Goal: Task Accomplishment & Management: Manage account settings

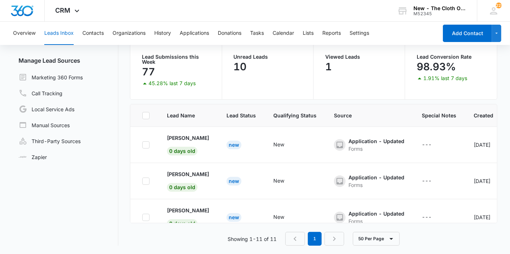
scroll to position [65, 0]
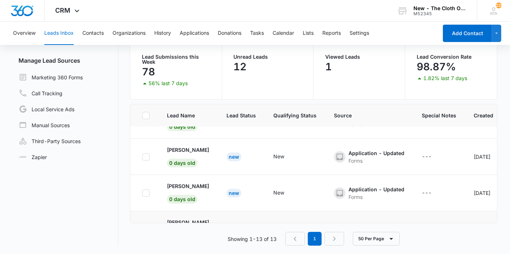
scroll to position [379, 0]
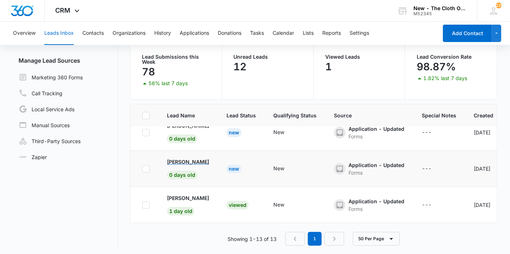
click at [205, 158] on p "[PERSON_NAME]" at bounding box center [188, 162] width 42 height 8
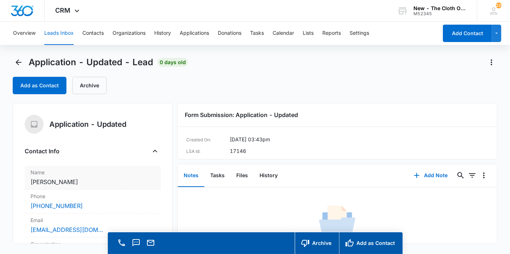
copy dd "[PERSON_NAME]"
drag, startPoint x: 106, startPoint y: 182, endPoint x: 31, endPoint y: 180, distance: 74.8
click at [31, 180] on dd "Cancel Save Changes [PERSON_NAME]" at bounding box center [92, 182] width 124 height 9
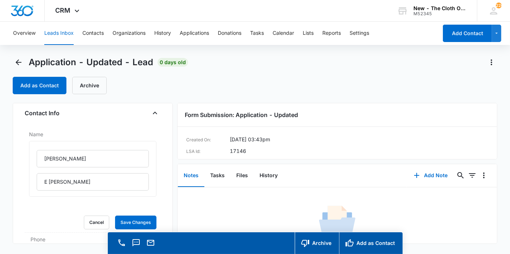
scroll to position [81, 0]
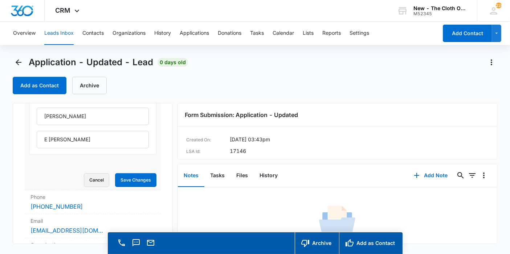
click at [99, 179] on button "Cancel" at bounding box center [96, 180] width 25 height 14
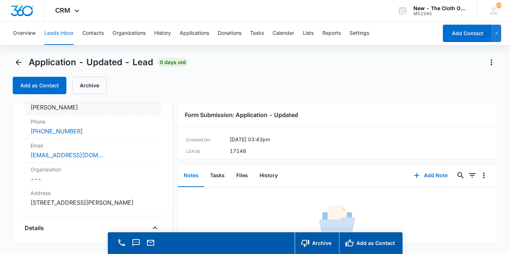
scroll to position [115, 0]
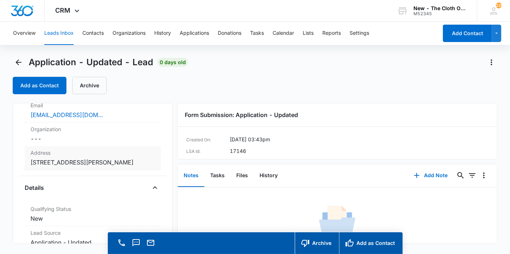
click at [98, 167] on dd "Cancel Save Changes [STREET_ADDRESS][PERSON_NAME]" at bounding box center [92, 162] width 124 height 9
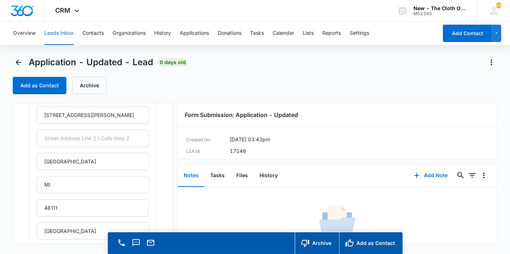
scroll to position [196, 0]
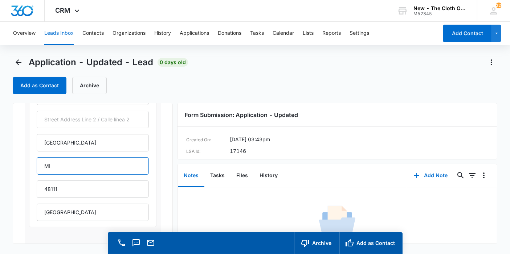
click at [99, 165] on input "MI" at bounding box center [93, 166] width 112 height 17
click at [100, 167] on input "MI" at bounding box center [93, 166] width 112 height 17
click at [71, 159] on input "MI" at bounding box center [93, 166] width 112 height 17
type input "[US_STATE]"
drag, startPoint x: 82, startPoint y: 213, endPoint x: 0, endPoint y: 211, distance: 82.4
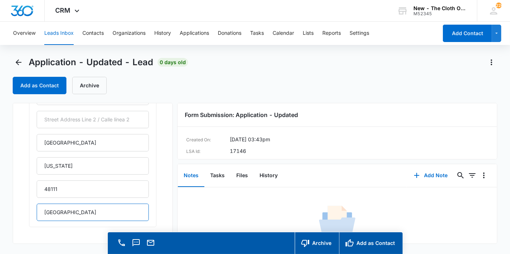
click at [0, 211] on main "Application - Updated - Lead 0 days old Add as Contact Archive Application - Up…" at bounding box center [255, 166] width 510 height 218
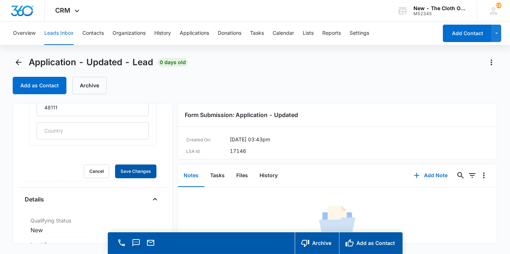
click at [115, 165] on button "Save Changes" at bounding box center [135, 172] width 41 height 14
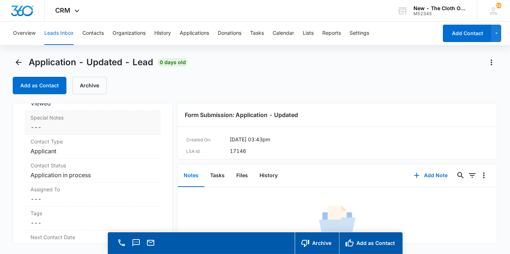
scroll to position [304, 0]
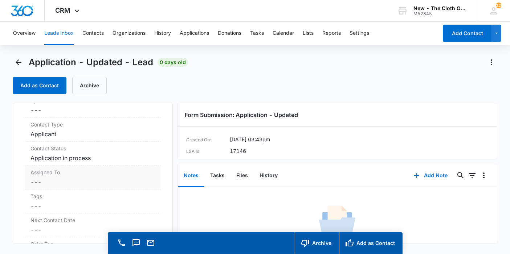
click at [90, 181] on dd "Cancel Save Changes ---" at bounding box center [92, 182] width 124 height 9
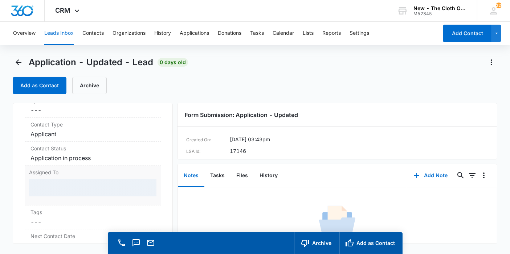
click at [86, 185] on div at bounding box center [92, 187] width 127 height 17
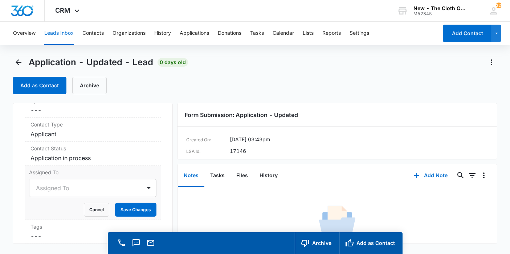
scroll to position [20, 0]
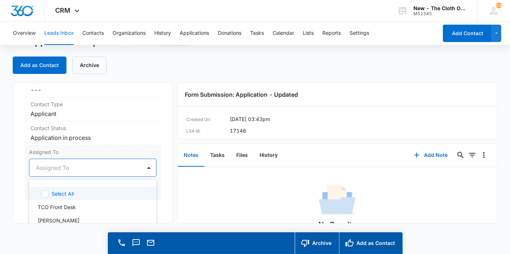
click at [86, 177] on div "47 results available. Use Up and Down to choose options, press Enter to select …" at bounding box center [92, 168] width 127 height 18
type input "appl"
click at [82, 190] on p "Applications Team" at bounding box center [60, 194] width 44 height 8
click at [154, 175] on div "Assigned To option Applications Team, selected. 47 results available. Use Up an…" at bounding box center [93, 173] width 136 height 54
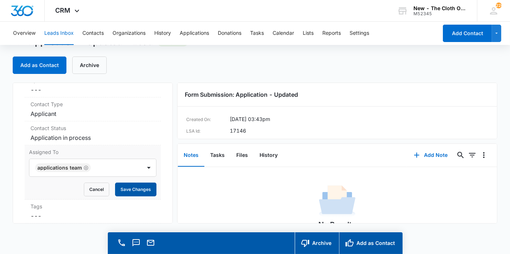
click at [146, 183] on button "Save Changes" at bounding box center [135, 190] width 41 height 14
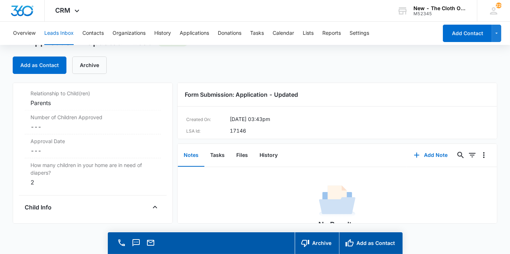
scroll to position [828, 0]
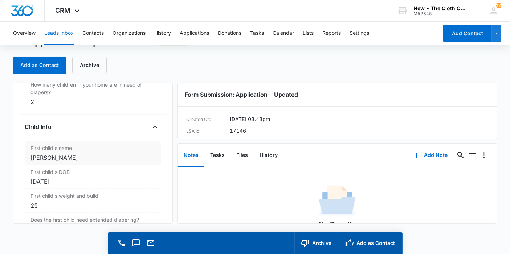
click at [99, 156] on div "[PERSON_NAME]" at bounding box center [92, 158] width 124 height 9
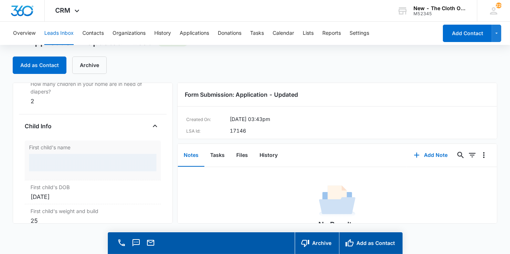
scroll to position [798, 0]
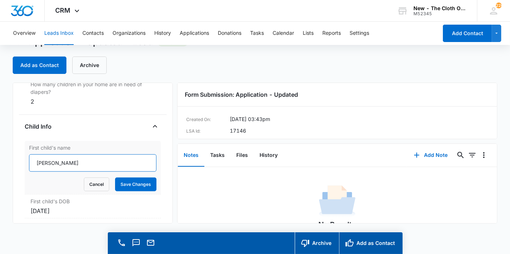
click at [52, 159] on input "[PERSON_NAME]" at bounding box center [92, 163] width 127 height 17
type input "[PERSON_NAME]"
click at [115, 178] on button "Save Changes" at bounding box center [135, 185] width 41 height 14
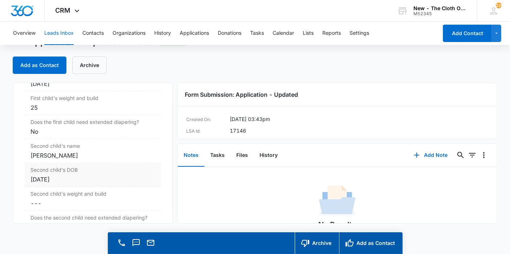
scroll to position [890, 0]
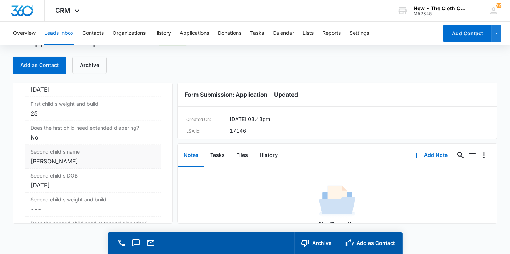
click at [77, 160] on div "[PERSON_NAME]" at bounding box center [92, 161] width 124 height 9
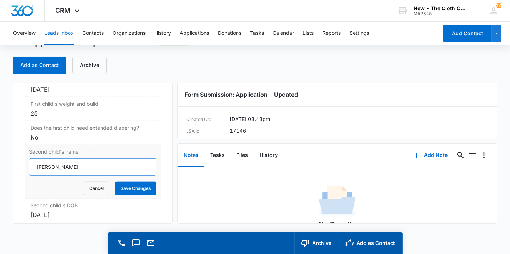
click at [35, 165] on input "[PERSON_NAME]" at bounding box center [92, 167] width 127 height 17
type input "Baby [PERSON_NAME]"
click at [119, 182] on button "Save Changes" at bounding box center [135, 189] width 41 height 14
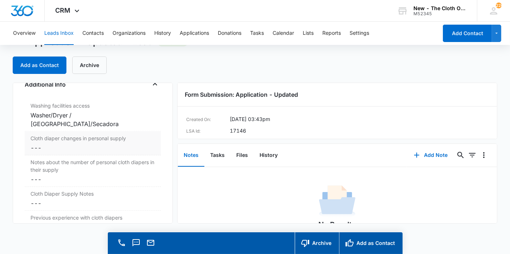
scroll to position [1183, 0]
click at [46, 140] on div "Cloth diaper changes in personal supply Cancel Save Changes ---" at bounding box center [93, 144] width 136 height 24
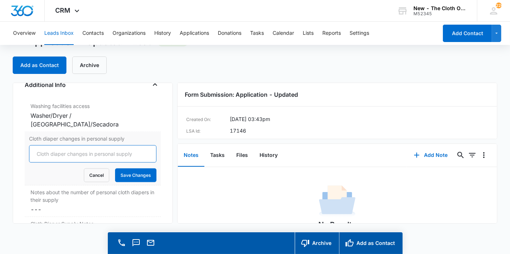
click at [46, 146] on input "Cloth diaper changes in personal supply" at bounding box center [92, 154] width 127 height 17
type input "0"
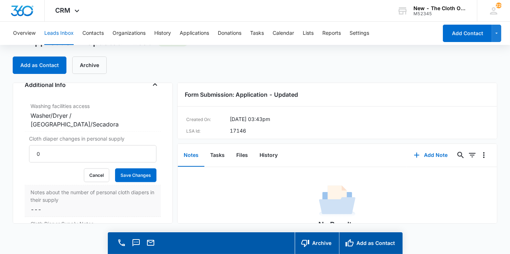
click at [135, 186] on div "Notes about the number of personal cloth diapers in their supply Cancel Save Ch…" at bounding box center [93, 202] width 136 height 32
click at [137, 169] on button "Save Changes" at bounding box center [135, 176] width 41 height 14
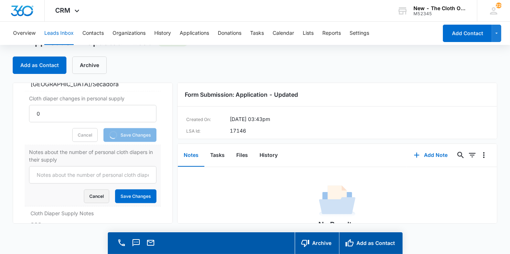
click at [92, 190] on button "Cancel" at bounding box center [96, 197] width 25 height 14
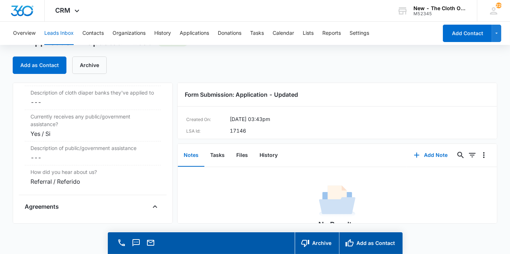
scroll to position [1476, 0]
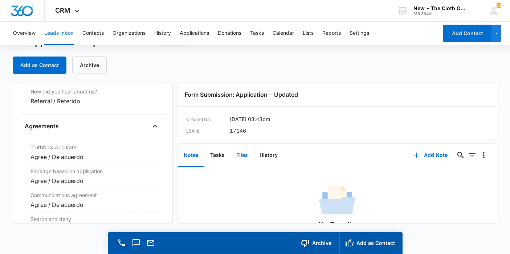
click at [235, 159] on button "Files" at bounding box center [241, 155] width 23 height 23
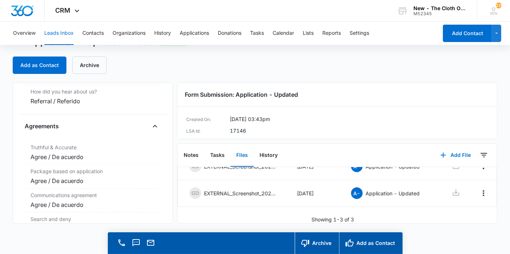
scroll to position [76, 0]
click at [373, 243] on button "Add as Contact" at bounding box center [371, 244] width 64 height 22
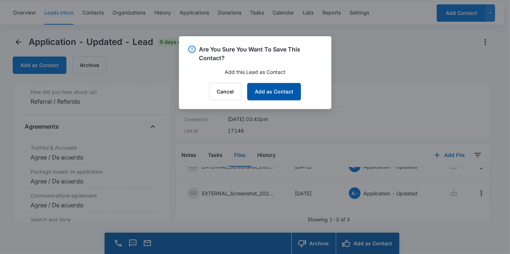
click at [282, 90] on button "Add as Contact" at bounding box center [274, 91] width 54 height 17
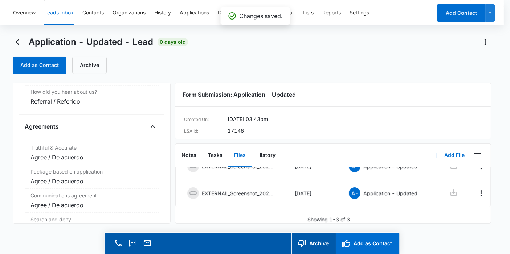
scroll to position [1476, 0]
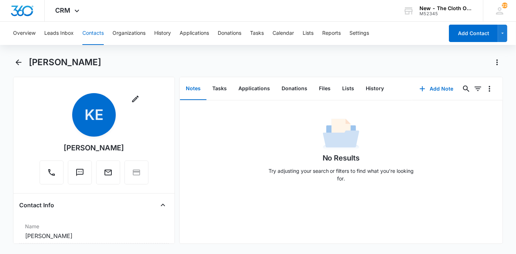
drag, startPoint x: 127, startPoint y: 64, endPoint x: 26, endPoint y: 71, distance: 101.2
click at [26, 71] on div "[PERSON_NAME]" at bounding box center [258, 67] width 490 height 20
copy h1 "[PERSON_NAME]"
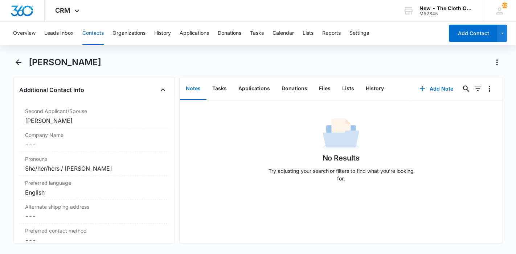
scroll to position [605, 0]
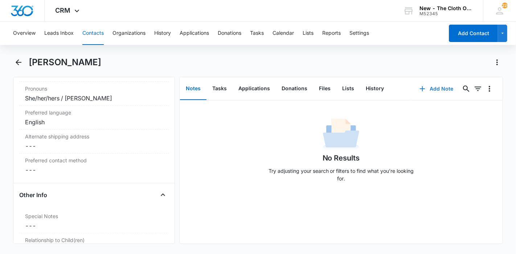
click at [436, 91] on button "Add Note" at bounding box center [436, 88] width 48 height 17
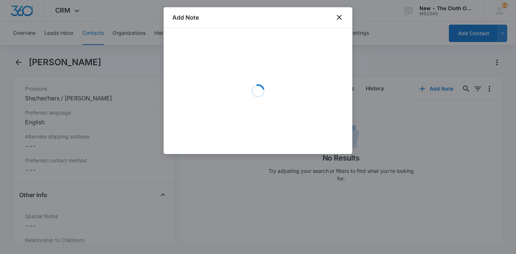
click at [312, 69] on div "Loading" at bounding box center [257, 91] width 171 height 109
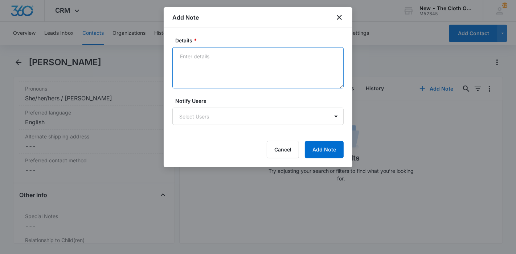
click at [309, 66] on textarea "Details *" at bounding box center [257, 67] width 171 height 41
paste textarea "[URL][DOMAIN_NAME][PERSON_NAME]"
click at [180, 53] on textarea "[URL][DOMAIN_NAME][PERSON_NAME]" at bounding box center [257, 67] width 171 height 41
paste textarea "[URL][DOMAIN_NAME]"
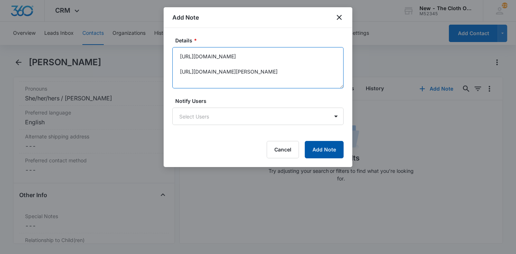
type textarea "[URL][DOMAIN_NAME] [URL][DOMAIN_NAME][PERSON_NAME]"
click at [324, 149] on button "Add Note" at bounding box center [324, 149] width 39 height 17
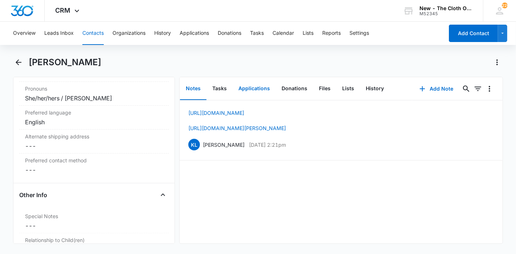
click at [250, 86] on button "Applications" at bounding box center [254, 89] width 43 height 23
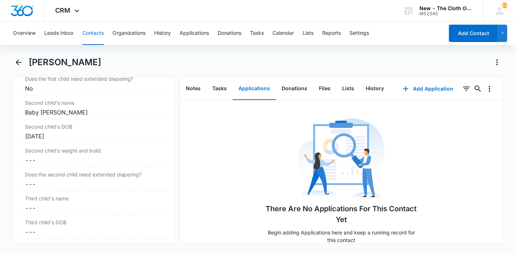
scroll to position [887, 0]
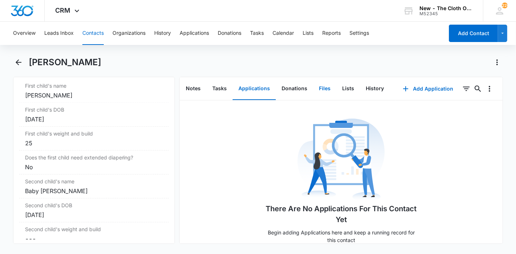
click at [323, 91] on button "Files" at bounding box center [324, 89] width 23 height 23
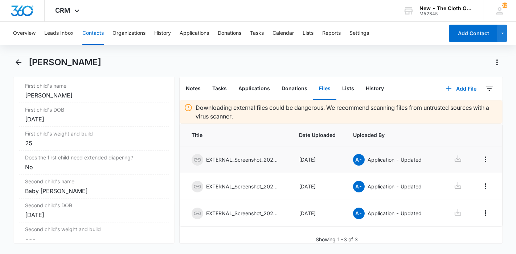
click at [459, 158] on icon at bounding box center [458, 159] width 9 height 9
click at [455, 189] on icon at bounding box center [458, 185] width 9 height 9
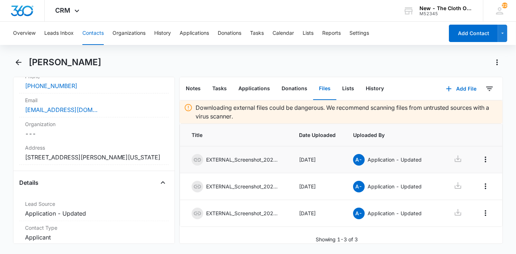
scroll to position [161, 0]
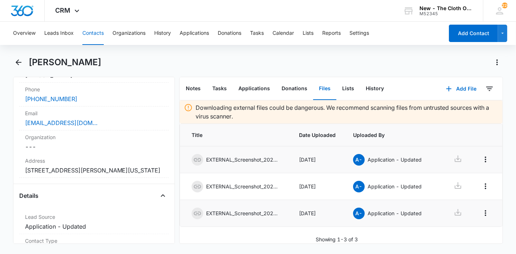
drag, startPoint x: 463, startPoint y: 176, endPoint x: 457, endPoint y: 201, distance: 26.6
drag, startPoint x: 457, startPoint y: 201, endPoint x: 483, endPoint y: 162, distance: 47.3
click at [490, 132] on th at bounding box center [487, 135] width 32 height 23
click at [461, 214] on td at bounding box center [452, 213] width 38 height 27
click at [456, 214] on icon at bounding box center [458, 212] width 9 height 9
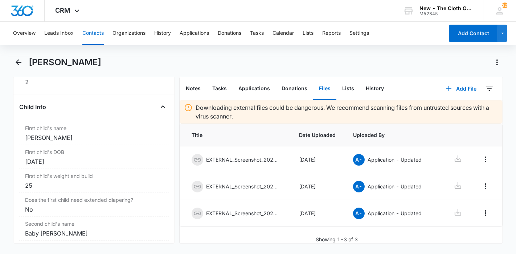
scroll to position [887, 0]
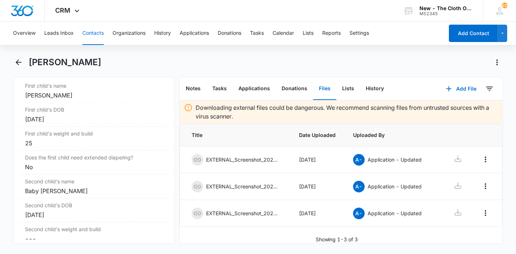
drag, startPoint x: 123, startPoint y: 64, endPoint x: 29, endPoint y: 67, distance: 93.3
click at [29, 67] on div "[PERSON_NAME]" at bounding box center [266, 63] width 475 height 12
copy h1 "[PERSON_NAME]"
click at [257, 91] on button "Applications" at bounding box center [254, 89] width 43 height 23
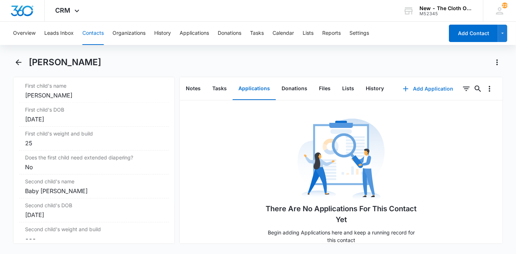
click at [418, 94] on button "Add Application" at bounding box center [428, 88] width 65 height 17
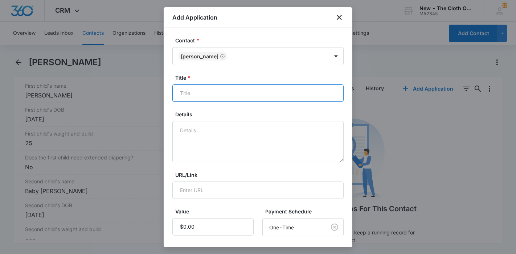
click at [239, 93] on input "Title *" at bounding box center [257, 93] width 171 height 17
paste input "[PERSON_NAME]"
type input "Applicant - [PERSON_NAME]"
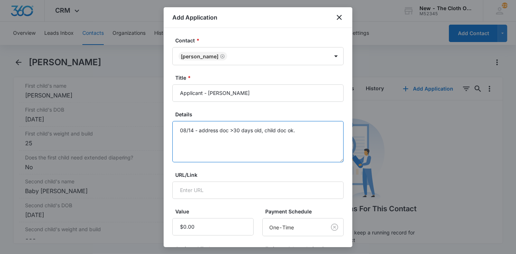
click at [286, 127] on textarea "08/14 - address doc >30 days old, child doc ok." at bounding box center [257, 141] width 171 height 41
click at [326, 131] on textarea "08/14 - address doc >30 days old, child doc for [PERSON_NAME]." at bounding box center [257, 141] width 171 height 41
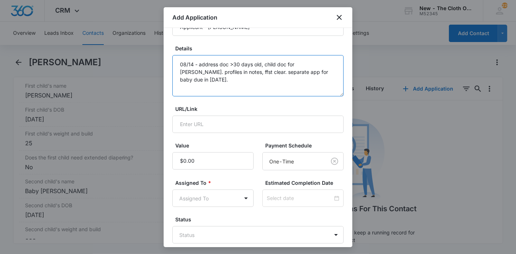
scroll to position [103, 0]
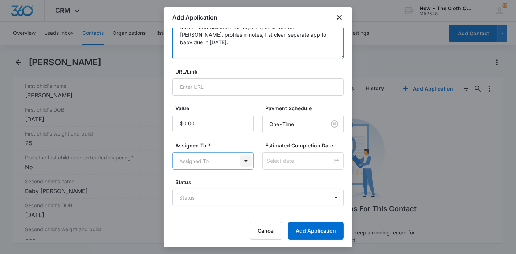
type textarea "08/14 - address doc >30 days old, child doc for [PERSON_NAME]. profiles in note…"
click at [245, 164] on body "CRM Apps Reputation Forms CRM Email Ads Intelligence Brand Settings New - The C…" at bounding box center [258, 127] width 516 height 254
type input "app"
click at [226, 184] on div "Applications Team" at bounding box center [210, 186] width 59 height 8
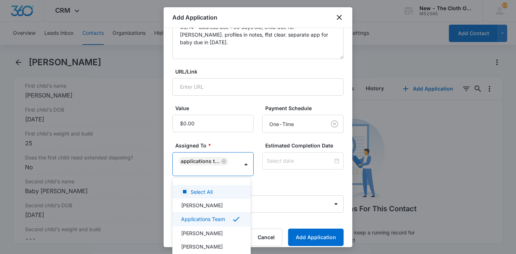
click at [287, 153] on div at bounding box center [258, 127] width 516 height 254
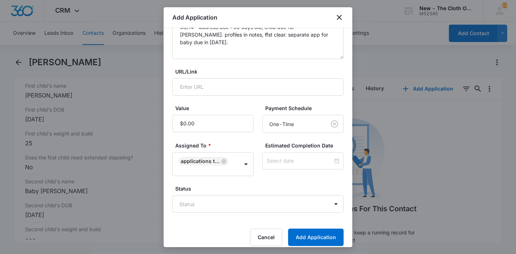
click at [287, 153] on div at bounding box center [302, 160] width 81 height 17
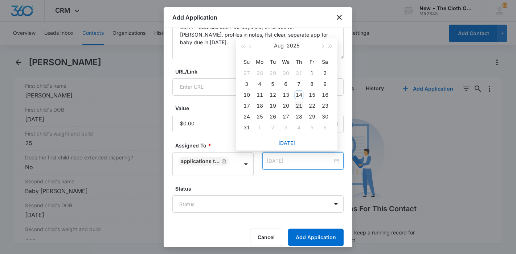
type input "[DATE]"
click at [297, 102] on div "21" at bounding box center [299, 106] width 9 height 9
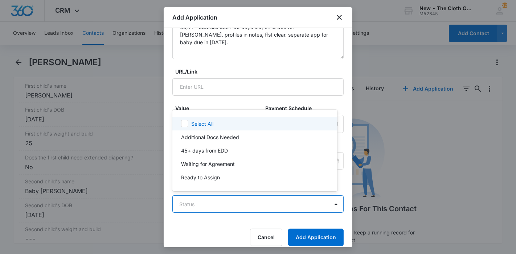
click at [248, 201] on body "CRM Apps Reputation Forms CRM Email Ads Intelligence Brand Settings New - The C…" at bounding box center [258, 127] width 516 height 254
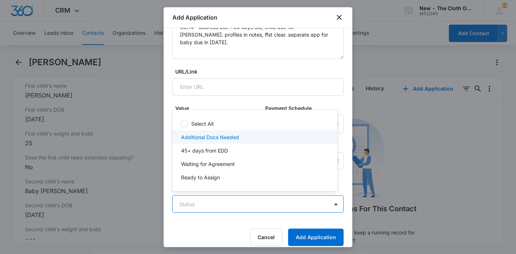
click at [231, 136] on p "Additional Docs Needed" at bounding box center [210, 138] width 58 height 8
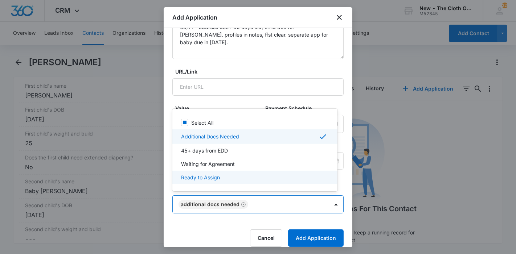
click at [300, 226] on div at bounding box center [258, 127] width 516 height 254
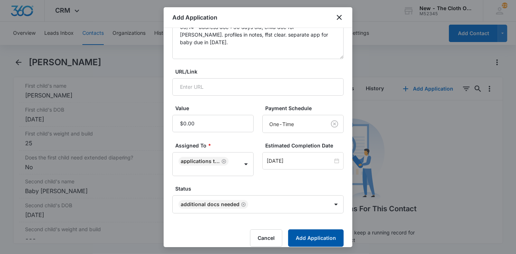
click at [303, 234] on button "Add Application" at bounding box center [316, 238] width 56 height 17
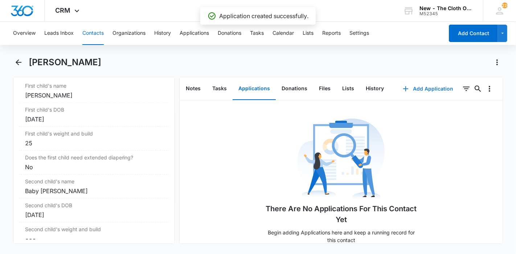
click at [430, 86] on button "Add Application" at bounding box center [428, 88] width 65 height 17
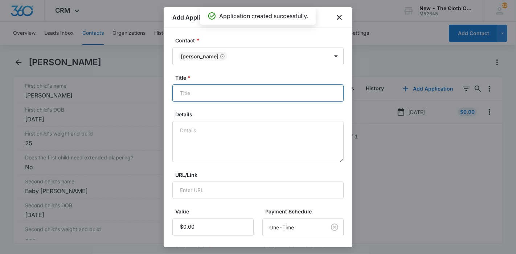
click at [274, 94] on input "Title *" at bounding box center [257, 93] width 171 height 17
paste input "[PERSON_NAME]"
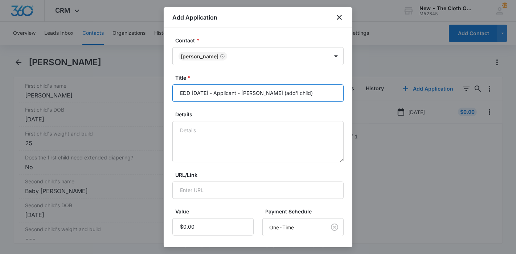
scroll to position [0, 6]
type input "EDD [DATE] - Applicant - [PERSON_NAME] (add'l child)"
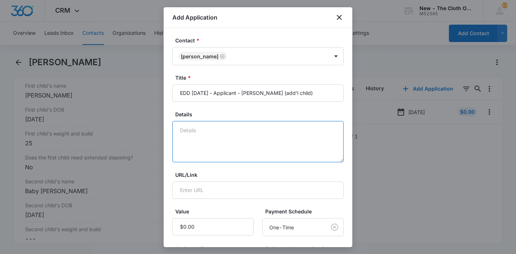
click at [266, 132] on textarea "Details" at bounding box center [257, 141] width 171 height 41
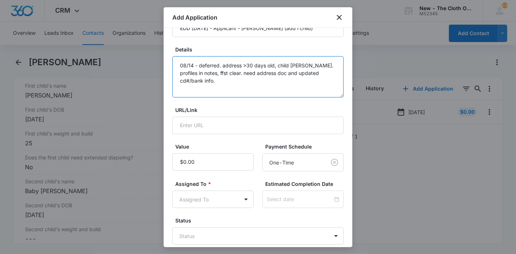
scroll to position [103, 0]
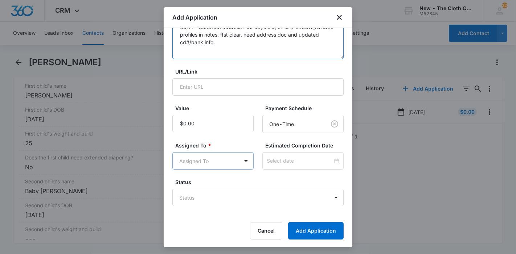
type textarea "08/14 - deferred. address >30 days old, child [PERSON_NAME]. profiles in notes,…"
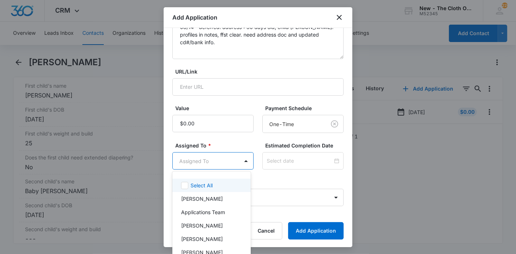
click at [228, 157] on body "CRM Apps Reputation Forms CRM Email Ads Intelligence Brand Settings New - The C…" at bounding box center [258, 127] width 516 height 254
type input "app"
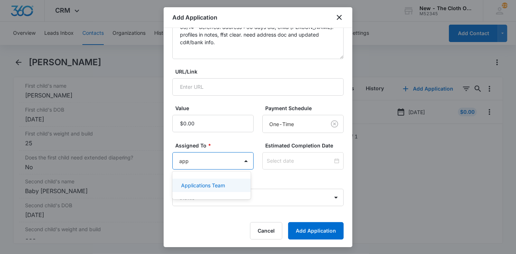
click at [222, 185] on p "Applications Team" at bounding box center [203, 186] width 44 height 8
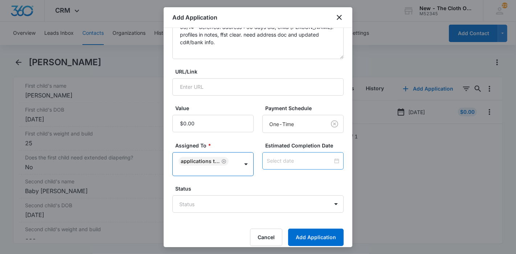
click at [289, 164] on input at bounding box center [300, 161] width 66 height 8
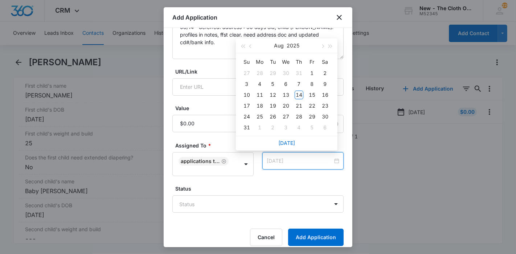
type input "[DATE]"
click at [325, 43] on button "button" at bounding box center [322, 45] width 8 height 15
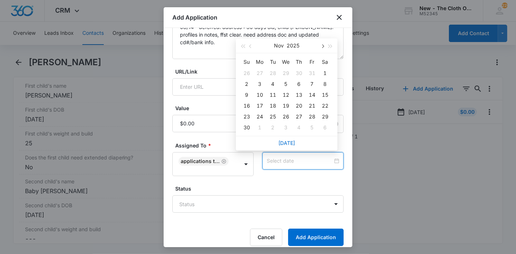
click at [325, 43] on button "button" at bounding box center [322, 45] width 8 height 15
type input "[DATE]"
click at [273, 105] on div "20" at bounding box center [273, 106] width 9 height 9
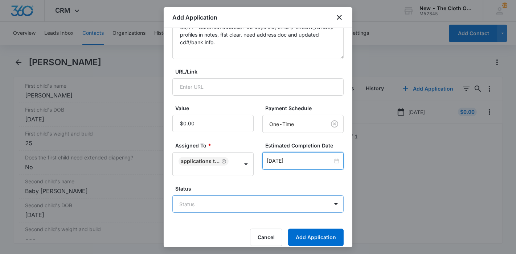
click at [245, 201] on body "CRM Apps Reputation Forms CRM Email Ads Intelligence Brand Settings New - The C…" at bounding box center [258, 127] width 516 height 254
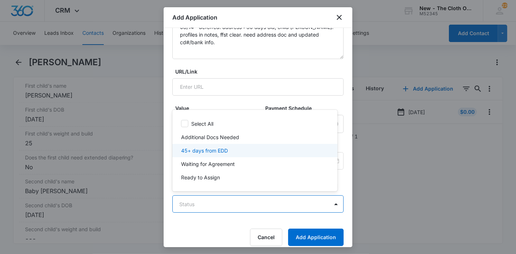
click at [229, 148] on div "45+ days from EDD" at bounding box center [254, 151] width 146 height 8
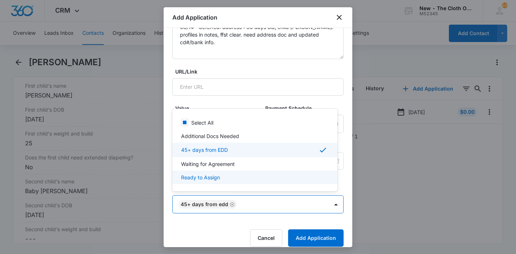
click at [300, 241] on div at bounding box center [258, 127] width 516 height 254
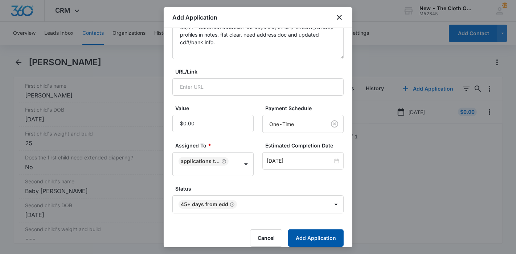
click at [300, 241] on button "Add Application" at bounding box center [316, 238] width 56 height 17
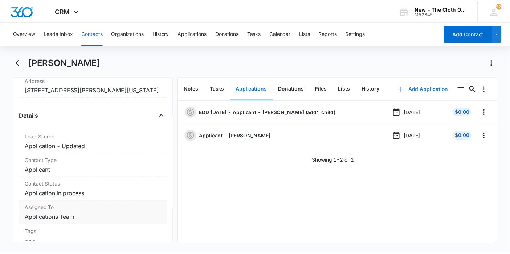
scroll to position [201, 0]
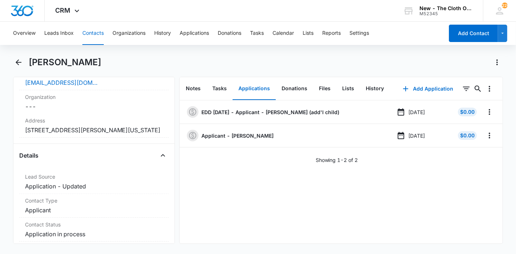
drag, startPoint x: 111, startPoint y: 65, endPoint x: 32, endPoint y: 67, distance: 78.8
click at [32, 67] on h1 "[PERSON_NAME]" at bounding box center [65, 62] width 73 height 11
drag, startPoint x: 123, startPoint y: 61, endPoint x: 30, endPoint y: 62, distance: 92.9
click at [30, 62] on div "[PERSON_NAME]" at bounding box center [266, 63] width 475 height 12
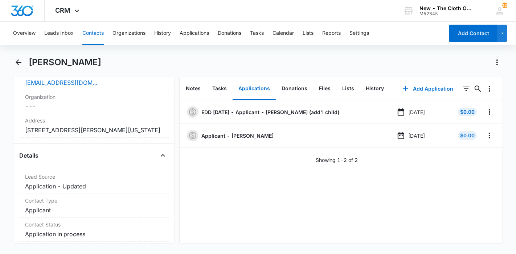
copy h1 "[PERSON_NAME]"
click at [63, 35] on button "Leads Inbox" at bounding box center [58, 33] width 29 height 23
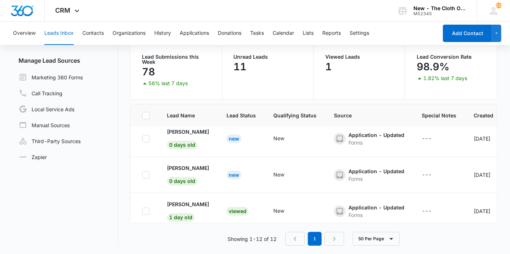
scroll to position [343, 0]
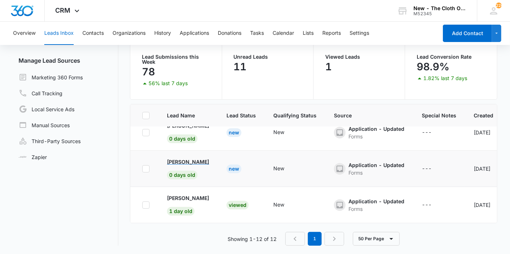
click at [205, 158] on p "[PERSON_NAME]" at bounding box center [188, 162] width 42 height 8
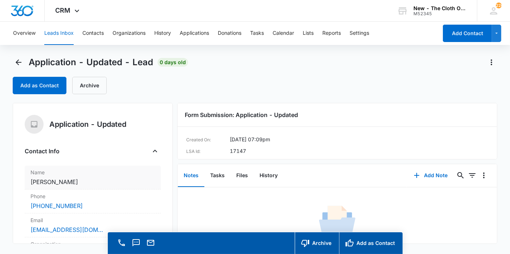
copy dd "[PERSON_NAME]"
drag, startPoint x: 86, startPoint y: 181, endPoint x: 28, endPoint y: 181, distance: 58.1
click at [28, 181] on div "Name Cancel Save Changes [PERSON_NAME]" at bounding box center [93, 178] width 136 height 24
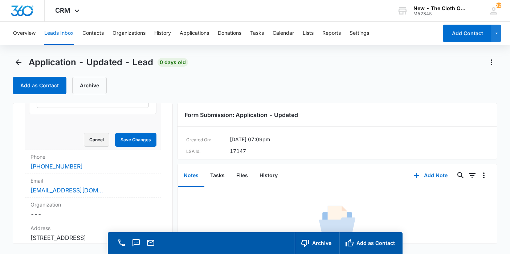
click at [84, 141] on button "Cancel" at bounding box center [96, 140] width 25 height 14
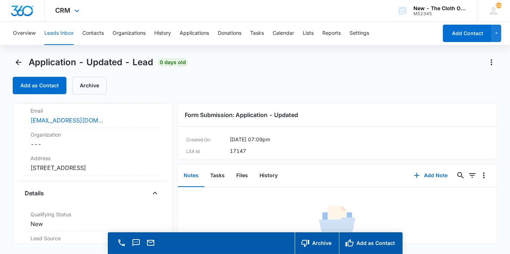
scroll to position [107, 0]
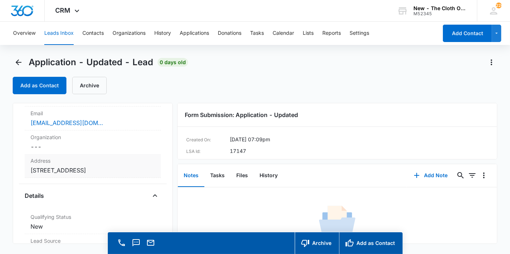
click at [99, 175] on dd "Cancel Save Changes [STREET_ADDRESS]" at bounding box center [92, 170] width 124 height 9
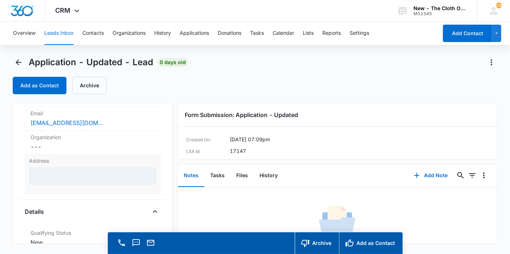
scroll to position [147, 0]
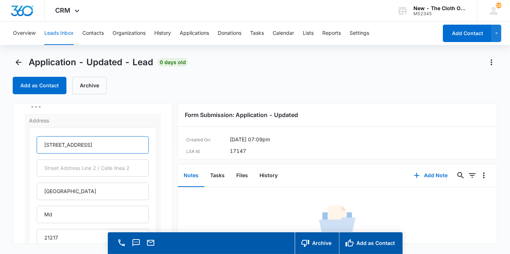
click at [62, 146] on input "[STREET_ADDRESS]" at bounding box center [93, 144] width 112 height 17
click at [87, 146] on input "[STREET_ADDRESS]" at bounding box center [93, 144] width 112 height 17
type input "[STREET_ADDRESS]"
click at [70, 213] on input "Md" at bounding box center [93, 214] width 112 height 17
type input "[US_STATE]"
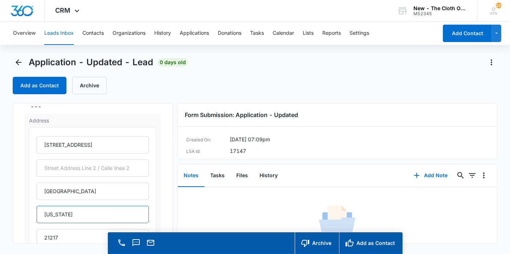
scroll to position [228, 0]
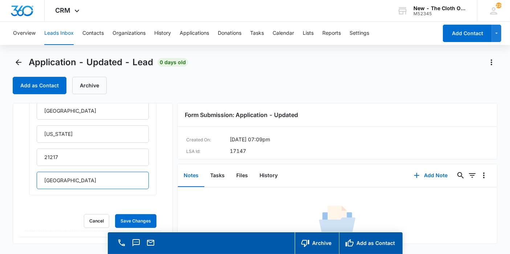
drag, startPoint x: 80, startPoint y: 182, endPoint x: 9, endPoint y: 187, distance: 71.0
click at [13, 186] on div "Application - Updated Contact Info Name Cancel Save Changes [PERSON_NAME] Phone…" at bounding box center [93, 173] width 160 height 141
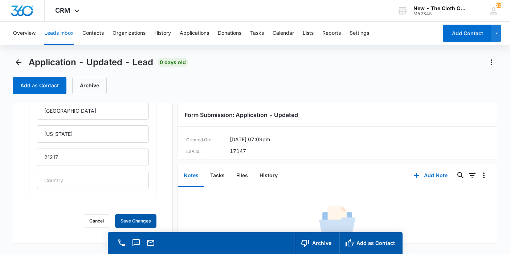
click at [115, 214] on button "Save Changes" at bounding box center [135, 221] width 41 height 14
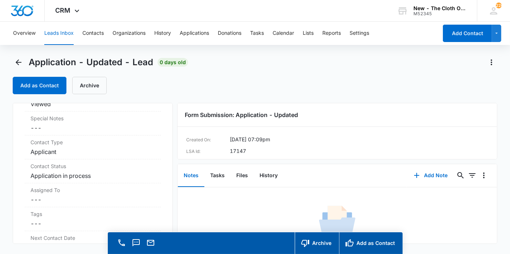
scroll to position [470, 0]
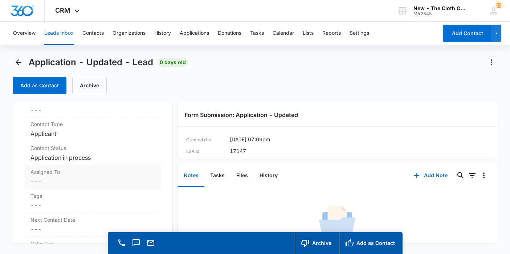
click at [35, 178] on dd "Cancel Save Changes ---" at bounding box center [92, 181] width 124 height 9
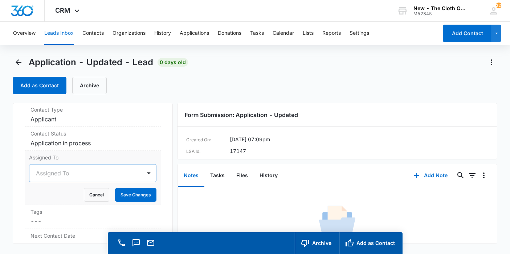
scroll to position [305, 0]
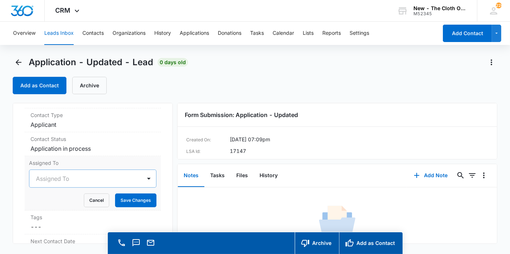
click at [40, 183] on div "Assigned To" at bounding box center [92, 179] width 127 height 18
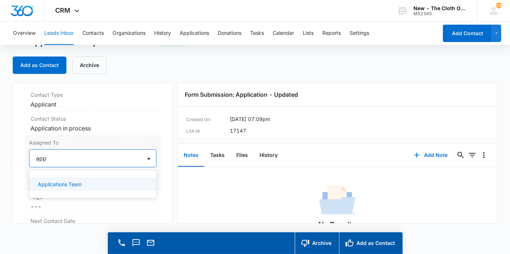
type input "appl"
click at [40, 188] on p "Applications Team" at bounding box center [60, 185] width 44 height 8
click at [153, 177] on div "Assigned To option Applications Team, selected. 47 results available. Use Up an…" at bounding box center [93, 163] width 136 height 54
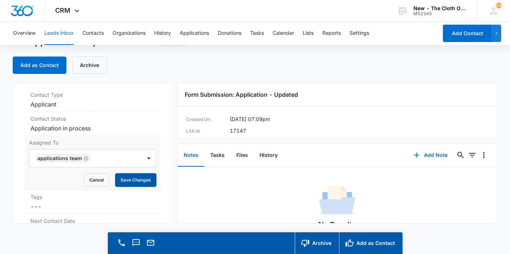
click at [147, 187] on button "Save Changes" at bounding box center [135, 180] width 41 height 14
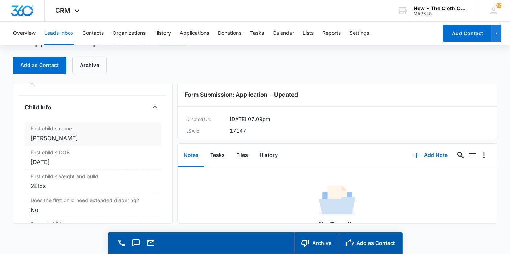
click at [79, 134] on div "[PERSON_NAME]" at bounding box center [92, 138] width 124 height 9
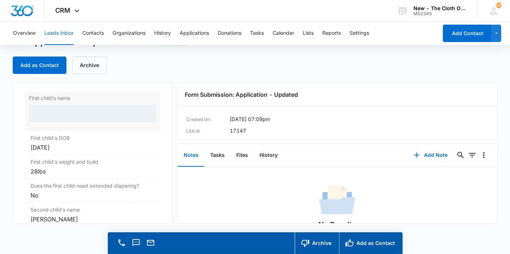
scroll to position [839, 0]
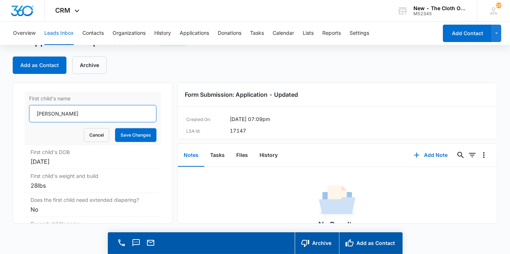
click at [51, 120] on input "[PERSON_NAME]" at bounding box center [92, 113] width 127 height 17
type input "[PERSON_NAME]"
click at [131, 141] on button "Save Changes" at bounding box center [135, 135] width 41 height 14
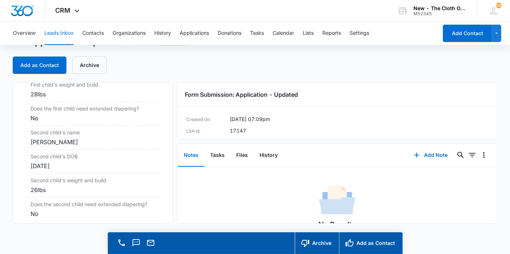
scroll to position [960, 0]
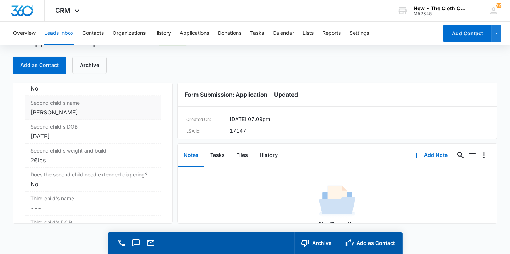
click at [116, 120] on div "Second child's name Cancel Save Changes [PERSON_NAME]" at bounding box center [93, 108] width 136 height 24
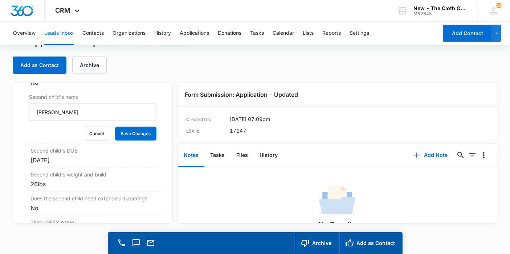
scroll to position [930, 0]
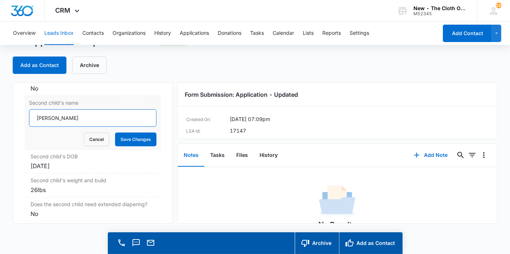
click at [54, 124] on input "[PERSON_NAME]" at bounding box center [92, 118] width 127 height 17
type input "[PERSON_NAME]"
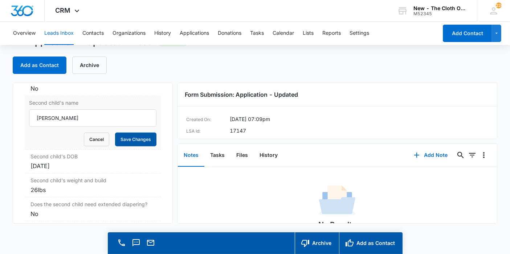
click at [123, 143] on button "Save Changes" at bounding box center [135, 140] width 41 height 14
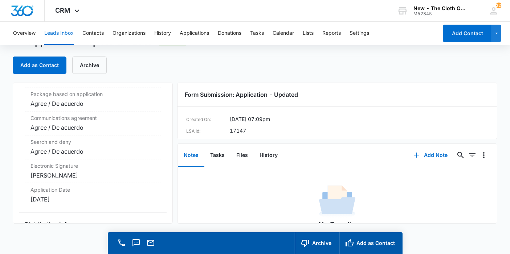
scroll to position [1546, 0]
click at [251, 157] on button "Files" at bounding box center [241, 155] width 23 height 23
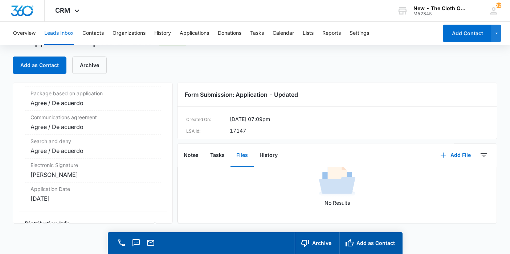
scroll to position [49, 0]
click at [358, 242] on button "Add as Contact" at bounding box center [371, 244] width 64 height 22
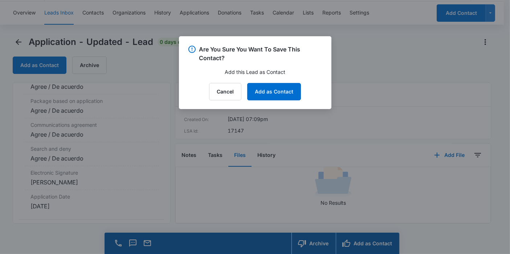
scroll to position [1553, 0]
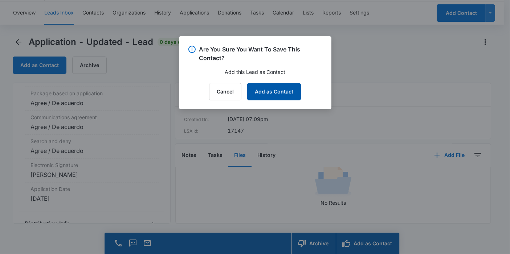
click at [293, 94] on button "Add as Contact" at bounding box center [274, 91] width 54 height 17
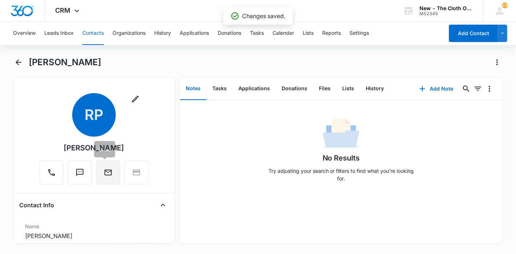
scroll to position [121, 0]
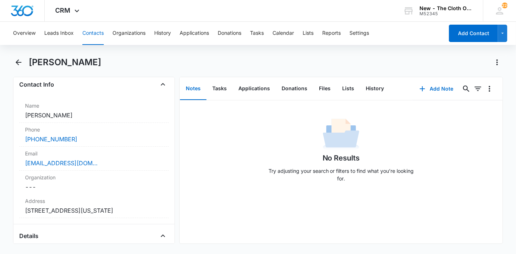
drag, startPoint x: 105, startPoint y: 59, endPoint x: 27, endPoint y: 59, distance: 78.0
click at [27, 59] on div "[PERSON_NAME]" at bounding box center [258, 67] width 490 height 20
copy h1 "[PERSON_NAME]"
click at [321, 89] on button "Files" at bounding box center [324, 89] width 23 height 23
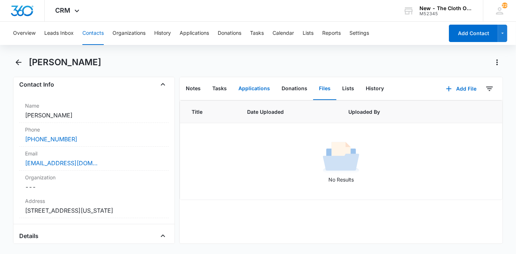
click at [261, 93] on button "Applications" at bounding box center [254, 89] width 43 height 23
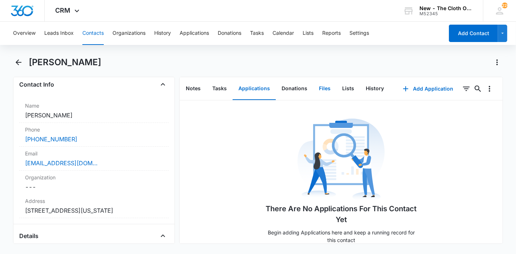
click at [323, 85] on button "Files" at bounding box center [324, 89] width 23 height 23
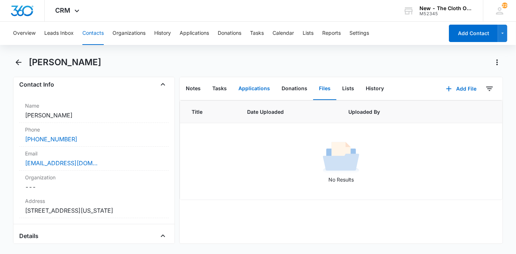
click at [255, 87] on button "Applications" at bounding box center [254, 89] width 43 height 23
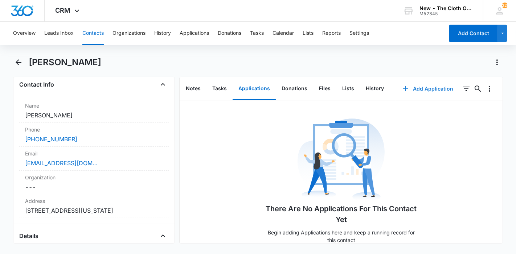
click at [417, 87] on button "Add Application" at bounding box center [428, 88] width 65 height 17
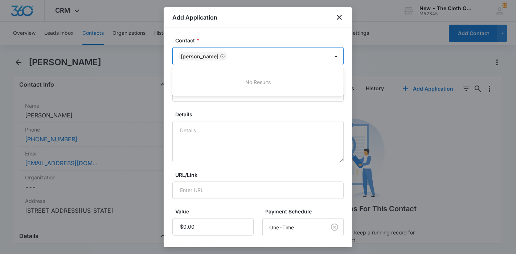
click at [280, 63] on div "[PERSON_NAME]" at bounding box center [251, 56] width 156 height 17
click at [279, 106] on form "Contact * Use Up and Down to choose options, press Enter to select the currentl…" at bounding box center [257, 190] width 171 height 307
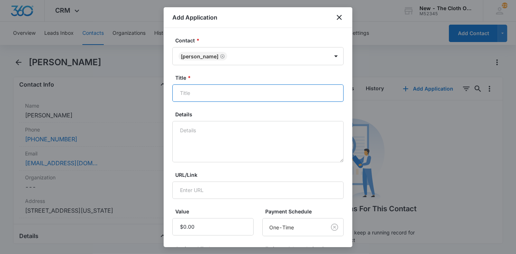
click at [281, 98] on input "Title *" at bounding box center [257, 93] width 171 height 17
paste input "[PERSON_NAME]"
type input "Applicant - [PERSON_NAME]"
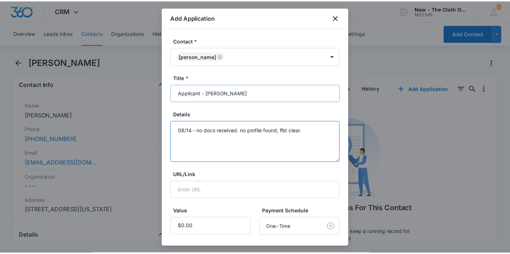
scroll to position [103, 0]
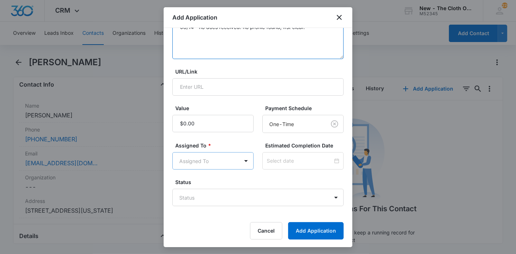
type textarea "08/14 - no docs received. no profile found, ffst clear."
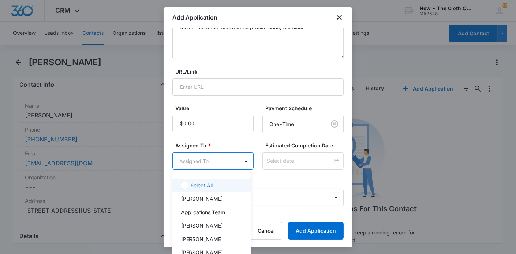
click at [229, 161] on body "CRM Apps Reputation Forms CRM Email Ads Intelligence Brand Settings New - The C…" at bounding box center [258, 127] width 516 height 254
type input "app"
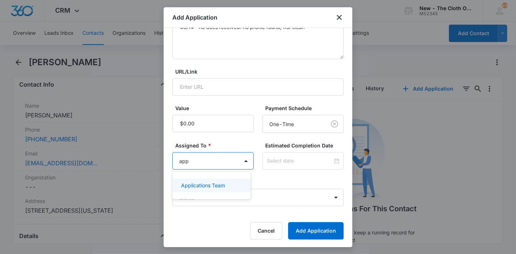
click at [222, 192] on div "Applications Team" at bounding box center [211, 185] width 78 height 13
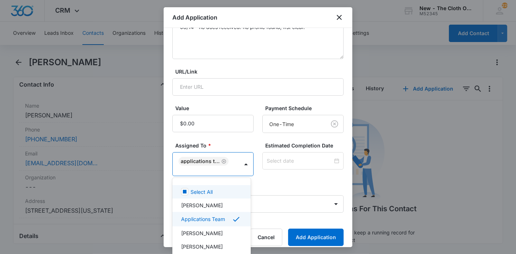
click at [285, 169] on div at bounding box center [258, 127] width 516 height 254
click at [285, 169] on div "Estimated Completion Date" at bounding box center [302, 159] width 81 height 34
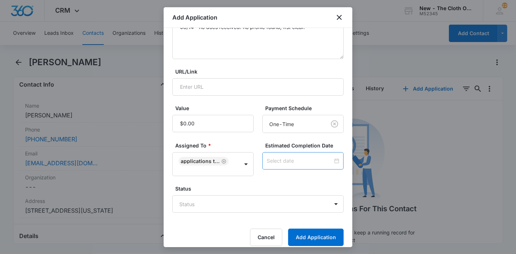
click at [287, 164] on div at bounding box center [302, 160] width 81 height 17
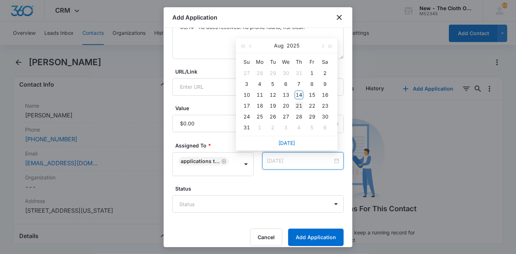
type input "[DATE]"
click at [298, 103] on div "21" at bounding box center [299, 106] width 9 height 9
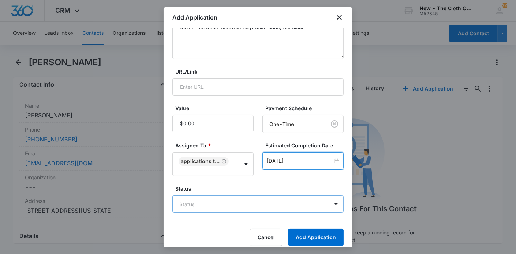
click at [262, 199] on body "CRM Apps Reputation Forms CRM Email Ads Intelligence Brand Settings New - The C…" at bounding box center [258, 127] width 516 height 254
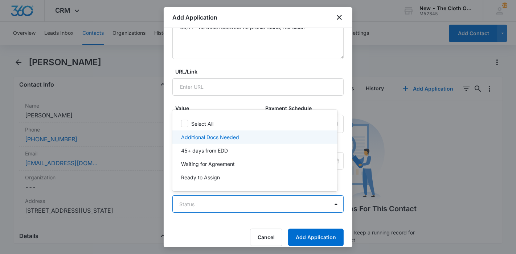
click at [245, 139] on div "Additional Docs Needed" at bounding box center [254, 138] width 146 height 8
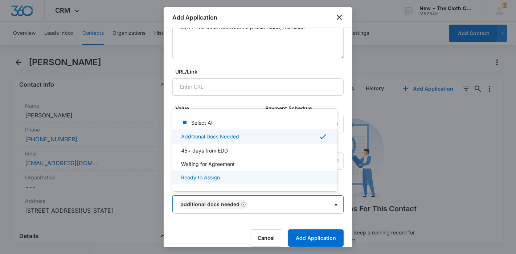
click at [307, 240] on div at bounding box center [258, 127] width 516 height 254
click at [307, 240] on button "Add Application" at bounding box center [316, 238] width 56 height 17
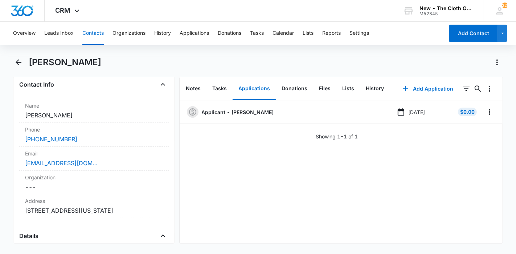
drag, startPoint x: 94, startPoint y: 61, endPoint x: 62, endPoint y: 65, distance: 32.5
click at [62, 65] on h1 "[PERSON_NAME]" at bounding box center [65, 62] width 73 height 11
drag, startPoint x: 113, startPoint y: 69, endPoint x: 30, endPoint y: 64, distance: 83.3
click at [30, 64] on div "[PERSON_NAME]" at bounding box center [258, 67] width 490 height 20
copy h1 "[PERSON_NAME]"
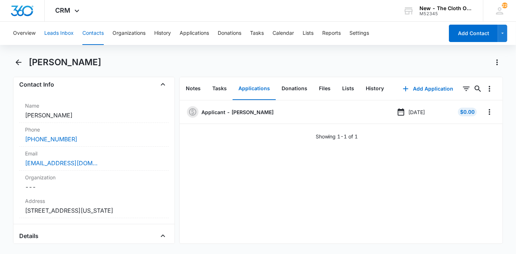
click at [58, 28] on button "Leads Inbox" at bounding box center [58, 33] width 29 height 23
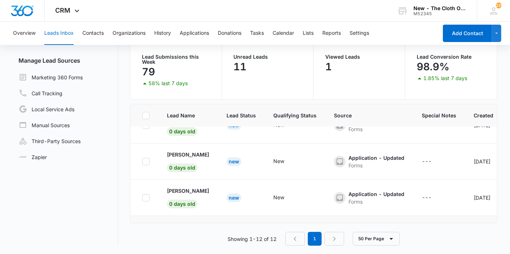
scroll to position [343, 0]
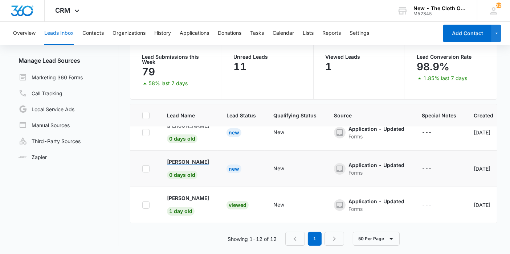
click at [191, 158] on p "[PERSON_NAME]" at bounding box center [188, 162] width 42 height 8
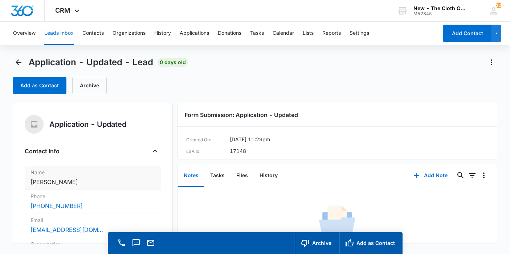
copy dd "[PERSON_NAME]"
drag, startPoint x: 82, startPoint y: 182, endPoint x: 30, endPoint y: 181, distance: 51.9
click at [30, 181] on dd "Cancel Save Changes [PERSON_NAME]" at bounding box center [92, 182] width 124 height 9
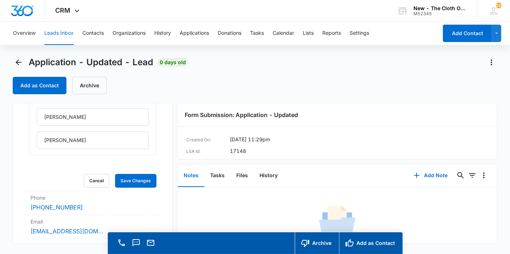
scroll to position [81, 0]
click at [97, 177] on button "Cancel" at bounding box center [96, 180] width 25 height 14
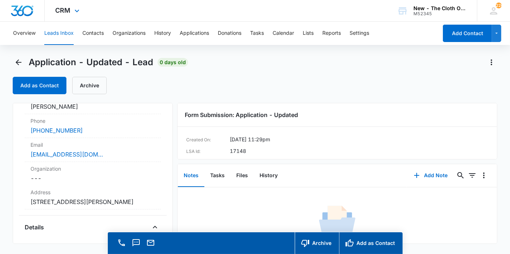
scroll to position [75, 0]
click at [100, 202] on dd "Cancel Save Changes [STREET_ADDRESS][PERSON_NAME]" at bounding box center [92, 203] width 124 height 9
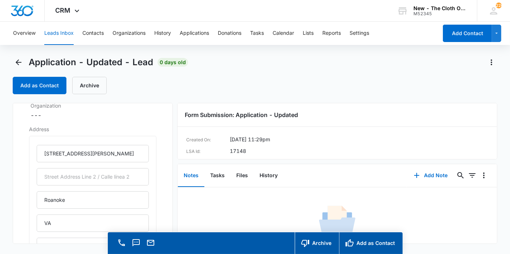
scroll to position [155, 0]
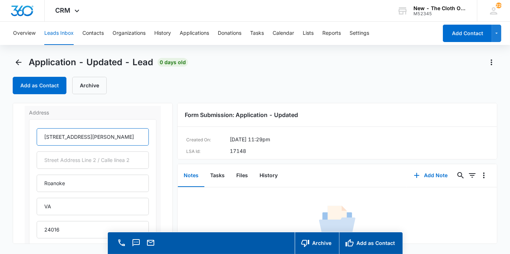
click at [107, 138] on input "[STREET_ADDRESS][PERSON_NAME]" at bounding box center [93, 136] width 112 height 17
type input "[STREET_ADDRESS][PERSON_NAME]"
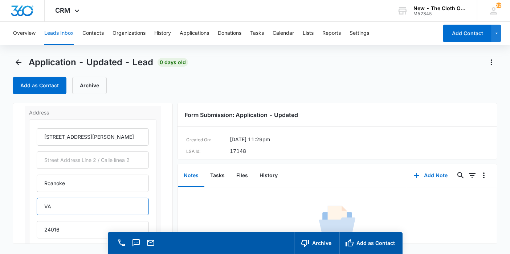
click at [74, 205] on input "VA" at bounding box center [93, 206] width 112 height 17
type input "[US_STATE]"
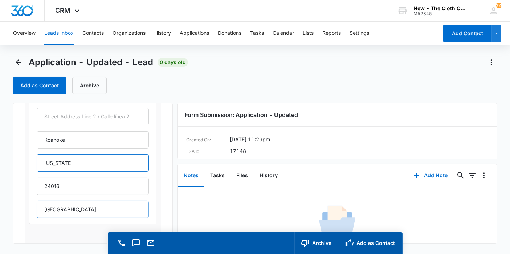
scroll to position [236, 0]
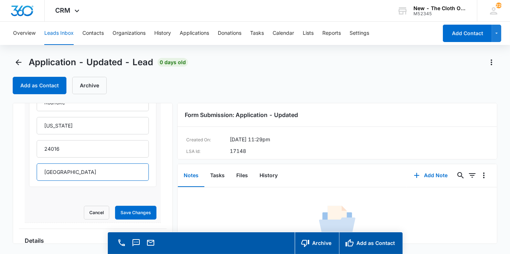
drag, startPoint x: 87, startPoint y: 176, endPoint x: 37, endPoint y: 170, distance: 50.1
click at [37, 171] on input "[GEOGRAPHIC_DATA]" at bounding box center [93, 172] width 112 height 17
click at [115, 206] on button "Save Changes" at bounding box center [135, 213] width 41 height 14
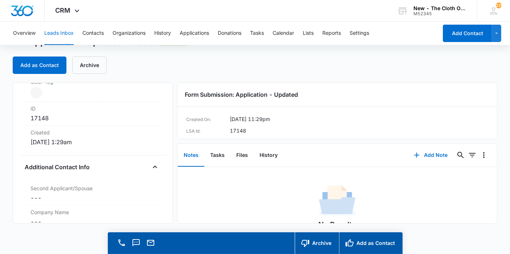
scroll to position [273, 0]
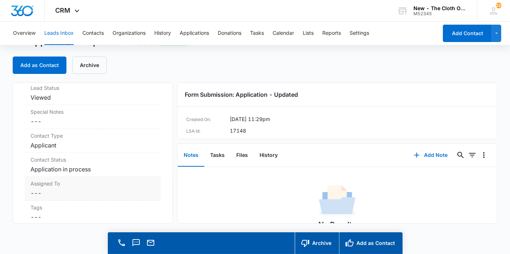
click at [46, 194] on dd "Cancel Save Changes ---" at bounding box center [92, 193] width 124 height 9
click at [50, 199] on div at bounding box center [84, 200] width 96 height 10
type input "appl"
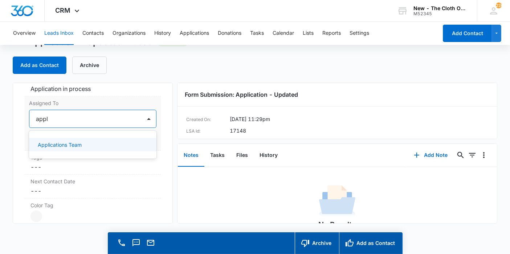
click at [91, 142] on div "Applications Team" at bounding box center [92, 145] width 109 height 8
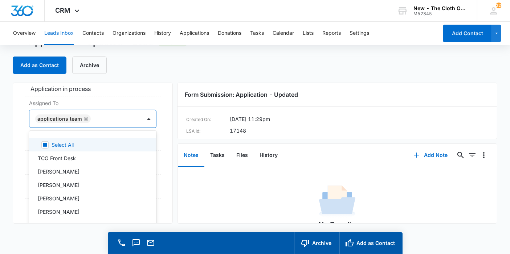
click at [157, 138] on div "Application - Updated Contact Info Name Cancel Save Changes [PERSON_NAME] Phone…" at bounding box center [93, 153] width 160 height 141
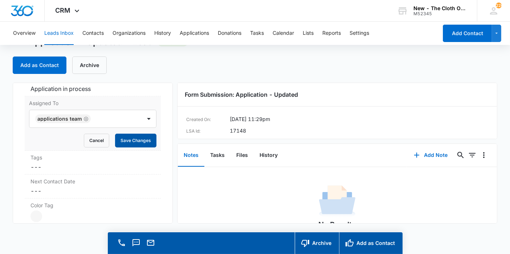
click at [145, 141] on button "Save Changes" at bounding box center [135, 141] width 41 height 14
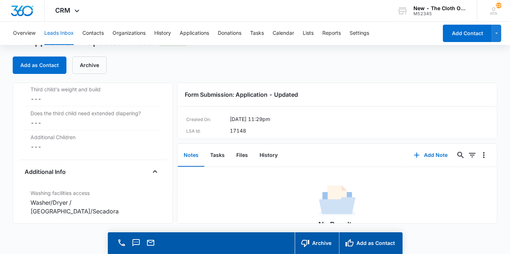
scroll to position [1129, 0]
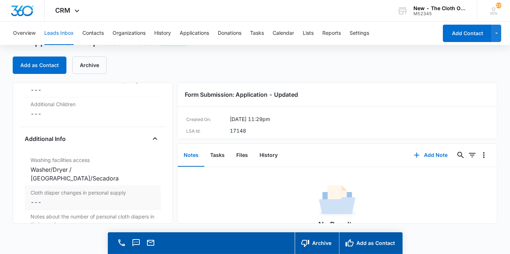
click at [53, 198] on dd "Cancel Save Changes ---" at bounding box center [92, 202] width 124 height 9
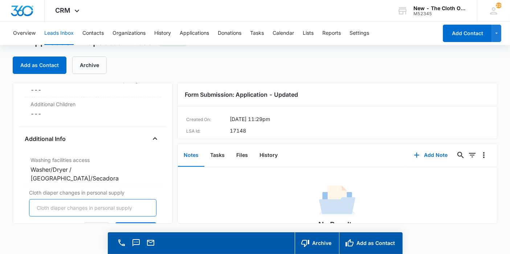
click at [53, 200] on input "Cloth diaper changes in personal supply" at bounding box center [92, 208] width 127 height 17
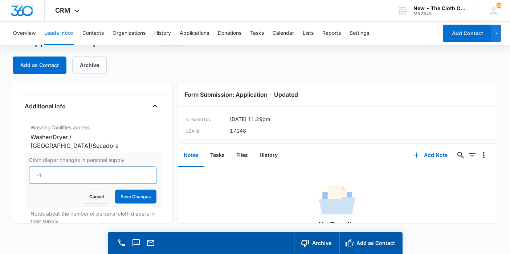
scroll to position [1169, 0]
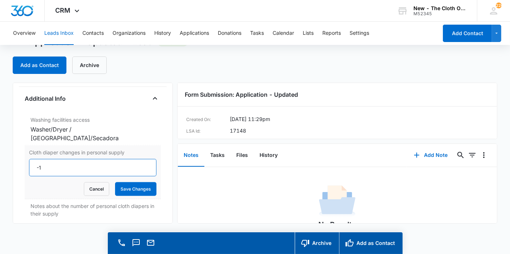
type input "-1"
click at [128, 185] on div "Cloth diaper changes in personal supply -1 Cancel Save Changes" at bounding box center [93, 173] width 136 height 54
click at [126, 183] on button "Save Changes" at bounding box center [135, 190] width 41 height 14
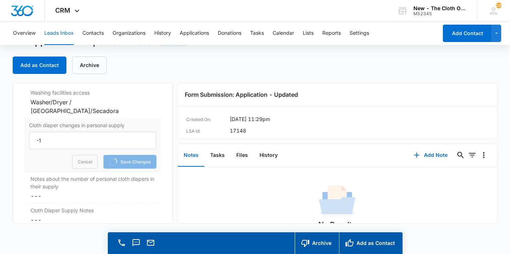
scroll to position [1210, 0]
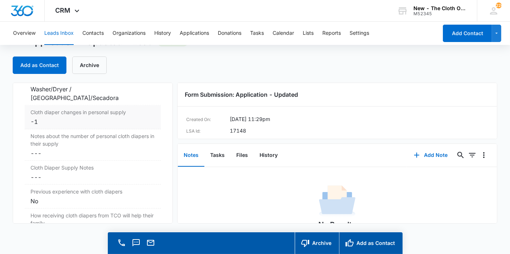
click at [63, 109] on label "Cloth diaper changes in personal supply" at bounding box center [92, 113] width 124 height 8
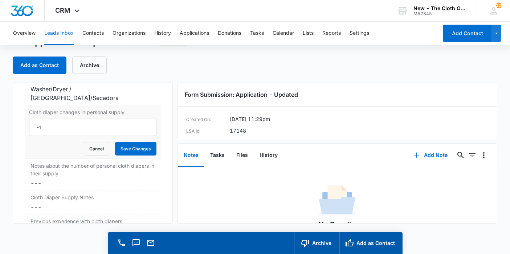
scroll to position [0, 0]
click at [140, 119] on input "-2" at bounding box center [92, 127] width 127 height 17
click at [139, 119] on input "-1" at bounding box center [92, 127] width 127 height 17
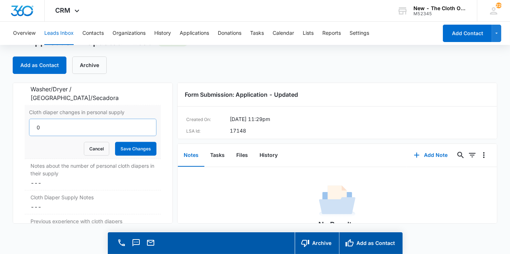
type input "0"
click at [139, 119] on input "0" at bounding box center [92, 127] width 127 height 17
click at [138, 142] on button "Save Changes" at bounding box center [135, 149] width 41 height 14
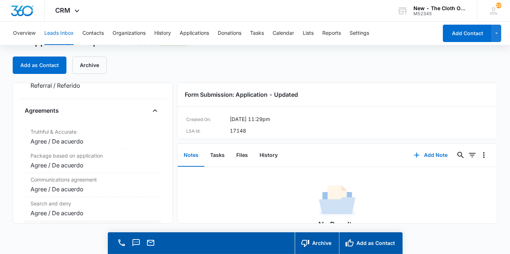
scroll to position [1543, 0]
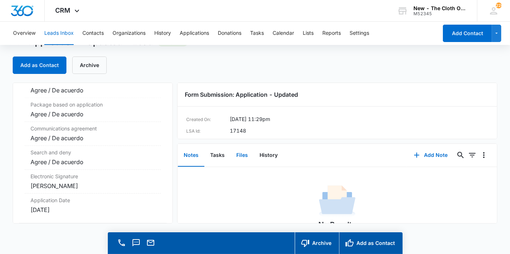
click at [247, 160] on button "Files" at bounding box center [241, 155] width 23 height 23
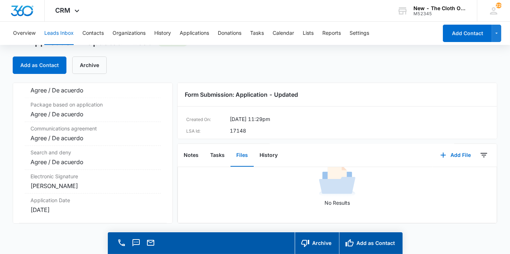
scroll to position [49, 0]
click at [375, 237] on button "Add as Contact" at bounding box center [371, 244] width 64 height 22
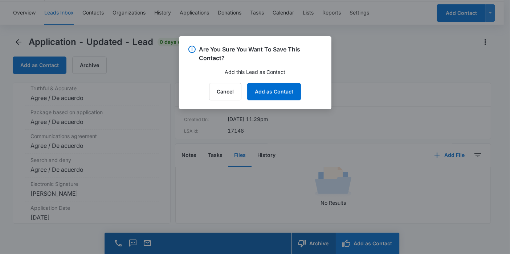
scroll to position [1551, 0]
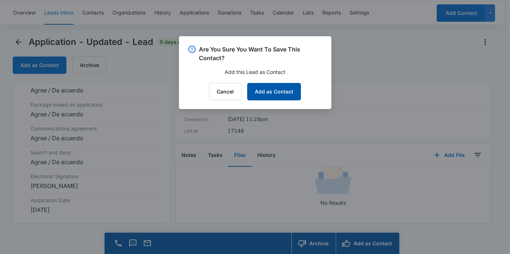
click at [285, 96] on button "Add as Contact" at bounding box center [274, 91] width 54 height 17
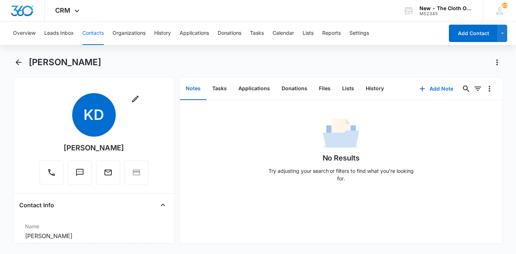
drag, startPoint x: 115, startPoint y: 150, endPoint x: 64, endPoint y: 149, distance: 50.8
click at [64, 149] on div "Remove KD [PERSON_NAME]" at bounding box center [94, 138] width 109 height 91
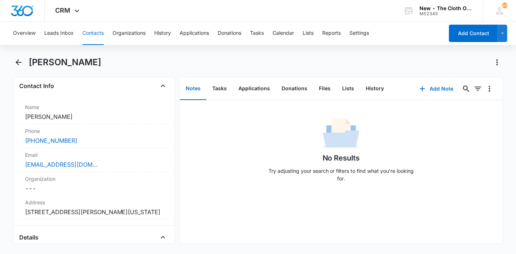
scroll to position [121, 0]
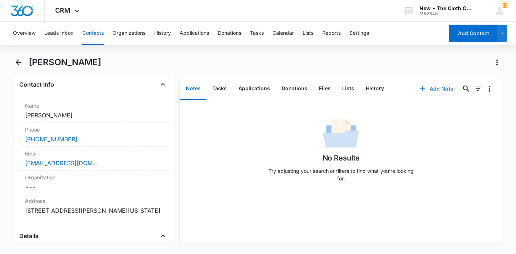
click at [424, 89] on button "Add Note" at bounding box center [436, 88] width 48 height 17
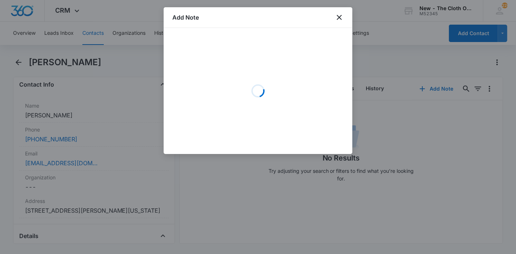
click at [277, 77] on div "Loading" at bounding box center [257, 91] width 171 height 109
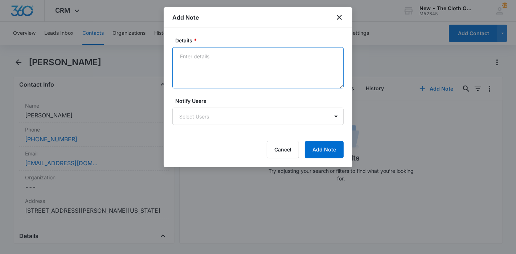
click at [277, 77] on textarea "Details *" at bounding box center [257, 67] width 171 height 41
paste textarea "[URL][DOMAIN_NAME]"
type textarea "[URL][DOMAIN_NAME]"
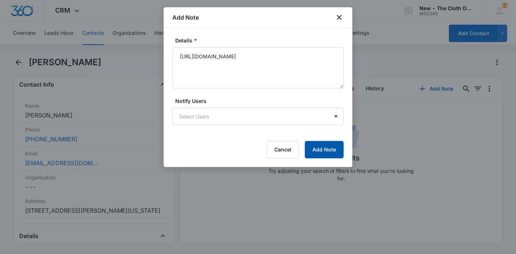
click at [309, 154] on button "Add Note" at bounding box center [324, 149] width 39 height 17
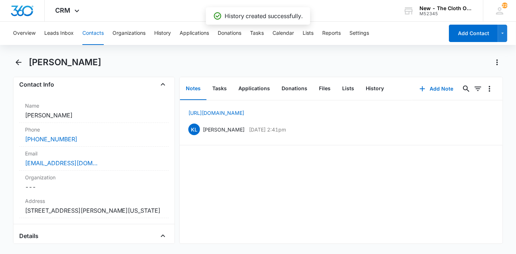
drag, startPoint x: 97, startPoint y: 62, endPoint x: 31, endPoint y: 68, distance: 66.7
click at [31, 68] on div "[PERSON_NAME]" at bounding box center [266, 63] width 475 height 12
copy h1 "[PERSON_NAME]"
click at [314, 86] on button "Files" at bounding box center [324, 89] width 23 height 23
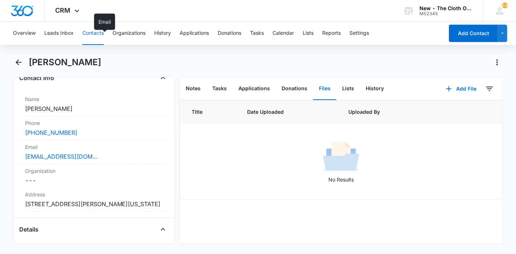
scroll to position [242, 0]
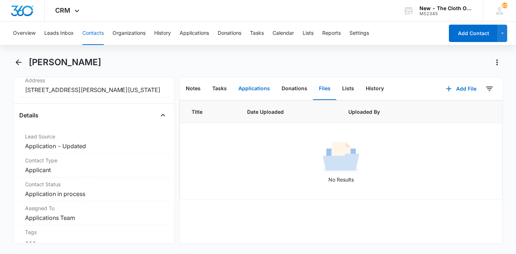
click at [242, 90] on button "Applications" at bounding box center [254, 89] width 43 height 23
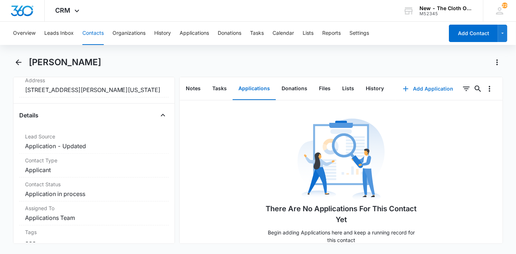
click at [430, 94] on button "Add Application" at bounding box center [428, 88] width 65 height 17
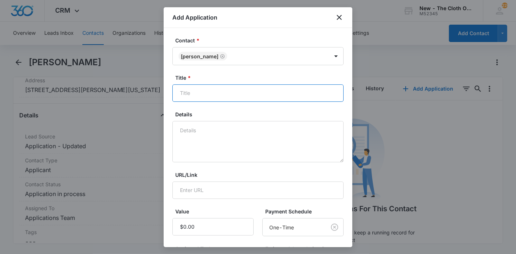
click at [251, 91] on input "Title *" at bounding box center [257, 93] width 171 height 17
paste input "[PERSON_NAME]"
type input "Applicant - [PERSON_NAME]"
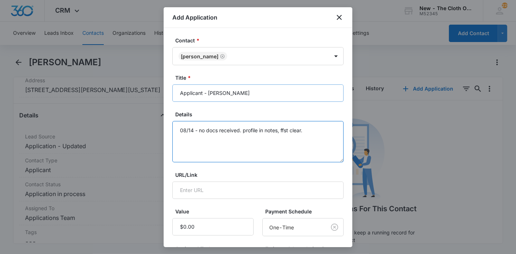
scroll to position [103, 0]
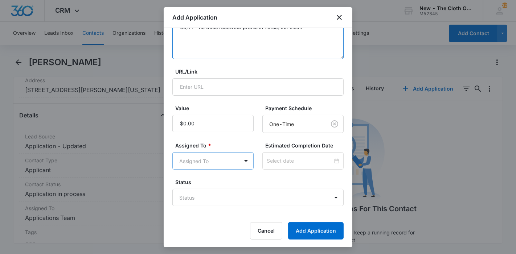
type textarea "08/14 - no docs received. profile in notes, ffst clear."
click at [236, 161] on body "CRM Apps Reputation Forms CRM Email Ads Intelligence Brand Settings New - The C…" at bounding box center [258, 127] width 516 height 254
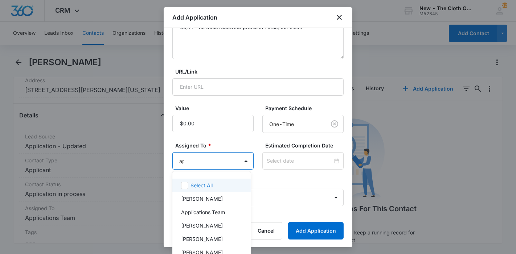
type input "app"
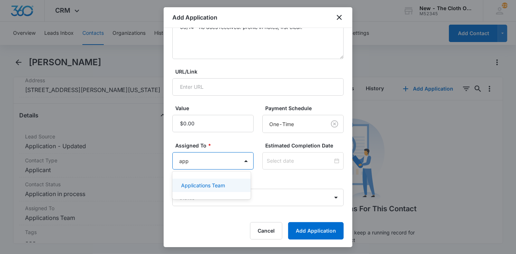
click at [230, 187] on div "Applications Team" at bounding box center [210, 186] width 59 height 8
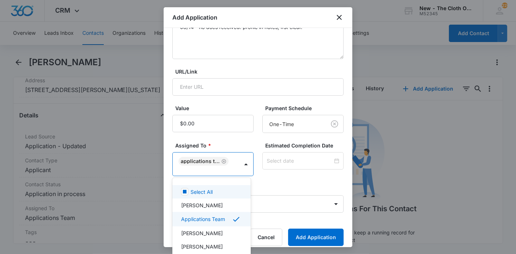
click at [301, 160] on div at bounding box center [258, 127] width 516 height 254
click at [301, 160] on input at bounding box center [300, 161] width 66 height 8
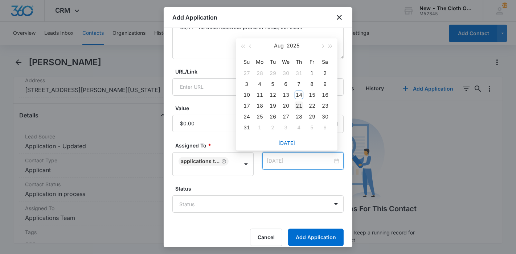
type input "[DATE]"
click at [299, 102] on div "21" at bounding box center [299, 106] width 9 height 9
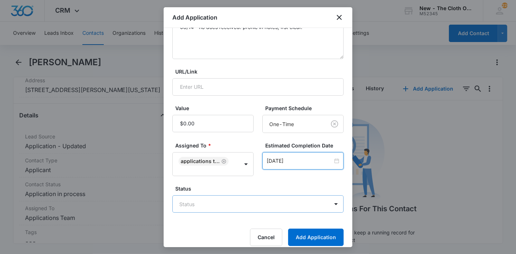
click at [258, 197] on body "CRM Apps Reputation Forms CRM Email Ads Intelligence Brand Settings New - The C…" at bounding box center [258, 127] width 516 height 254
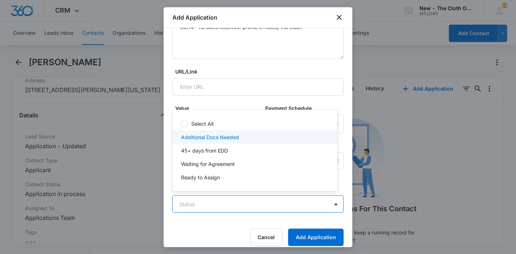
click at [245, 138] on div "Additional Docs Needed" at bounding box center [254, 138] width 146 height 8
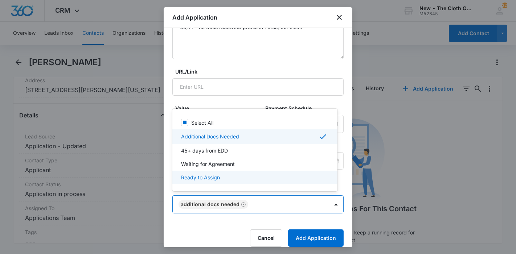
click at [311, 237] on div at bounding box center [258, 127] width 516 height 254
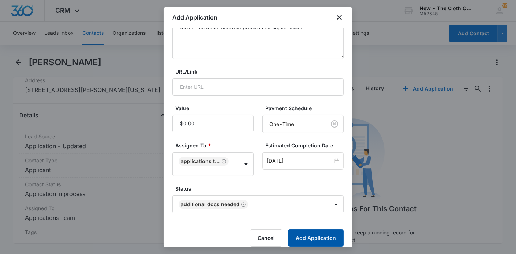
click at [311, 237] on button "Add Application" at bounding box center [316, 238] width 56 height 17
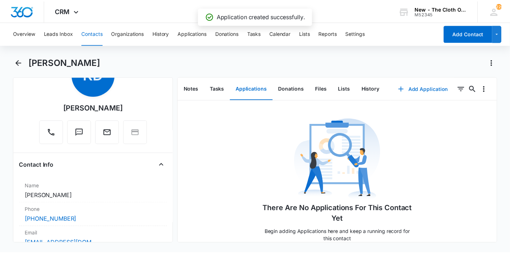
scroll to position [81, 0]
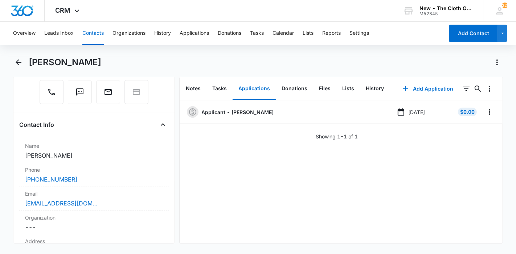
drag, startPoint x: 81, startPoint y: 65, endPoint x: 30, endPoint y: 65, distance: 50.1
click at [30, 65] on div "[PERSON_NAME]" at bounding box center [266, 63] width 475 height 12
copy h1 "[PERSON_NAME]"
click at [64, 43] on button "Leads Inbox" at bounding box center [58, 33] width 29 height 23
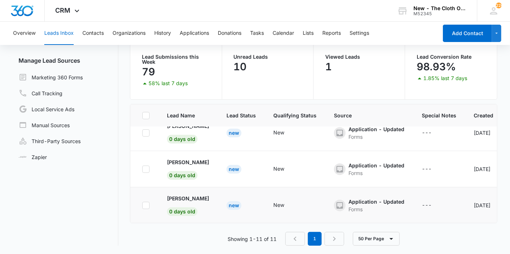
scroll to position [161, 0]
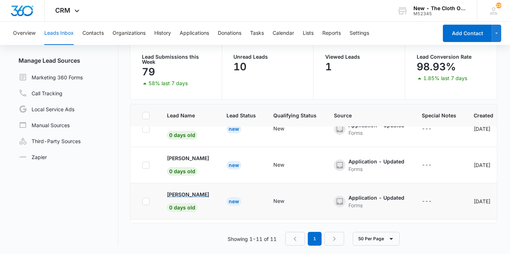
click at [195, 195] on p "[PERSON_NAME]" at bounding box center [188, 195] width 42 height 8
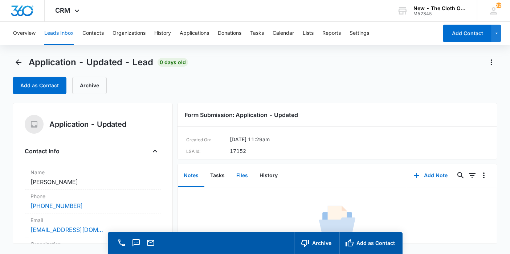
click at [246, 172] on button "Files" at bounding box center [241, 176] width 23 height 23
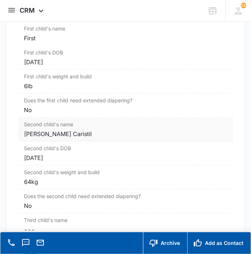
scroll to position [887, 0]
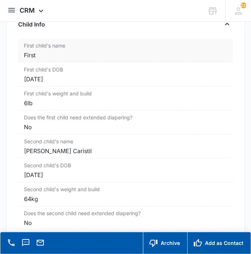
click at [100, 51] on div "First" at bounding box center [125, 55] width 203 height 9
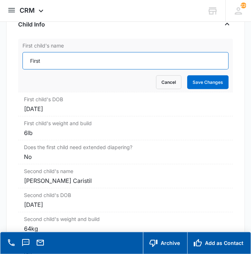
drag, startPoint x: 65, startPoint y: 46, endPoint x: 17, endPoint y: 48, distance: 47.9
paste input "[PERSON_NAME]"
type input "[PERSON_NAME]"
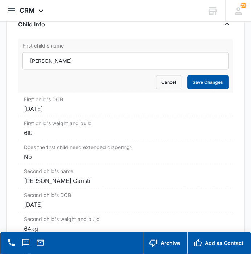
click at [207, 75] on button "Save Changes" at bounding box center [207, 82] width 41 height 14
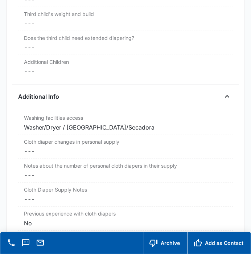
scroll to position [1169, 0]
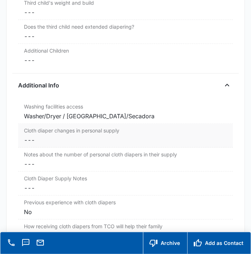
click at [124, 136] on dd "Cancel Save Changes ---" at bounding box center [125, 140] width 203 height 9
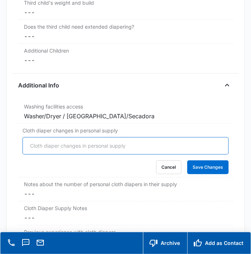
click at [63, 137] on input "Cloth diaper changes in personal supply" at bounding box center [126, 145] width 206 height 17
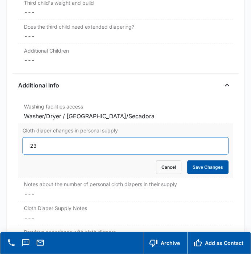
type input "23"
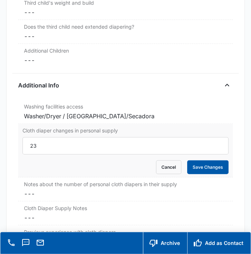
click at [195, 160] on button "Save Changes" at bounding box center [207, 167] width 41 height 14
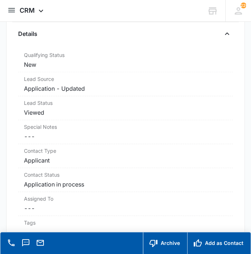
scroll to position [172, 0]
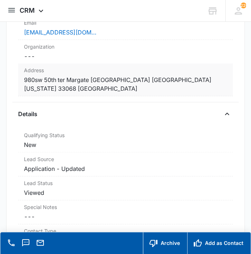
click at [180, 82] on dd "Cancel Save Changes 980sw 50th ter Margate [GEOGRAPHIC_DATA] [GEOGRAPHIC_DATA] …" at bounding box center [125, 83] width 203 height 17
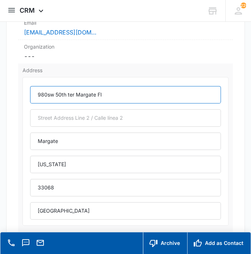
drag, startPoint x: 53, startPoint y: 94, endPoint x: 46, endPoint y: 93, distance: 6.5
click at [46, 93] on input "980sw 50th ter Margate Fl" at bounding box center [125, 94] width 191 height 17
click at [77, 95] on input "980 SW 50th ter Margate Fl" at bounding box center [125, 94] width 191 height 17
drag, startPoint x: 106, startPoint y: 95, endPoint x: 81, endPoint y: 95, distance: 24.7
click at [81, 95] on input "980 SW 50th Ter Margate [GEOGRAPHIC_DATA]" at bounding box center [125, 94] width 191 height 17
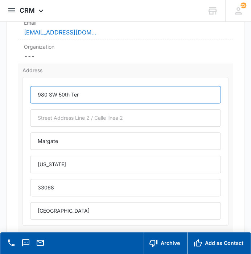
drag, startPoint x: 83, startPoint y: 95, endPoint x: 37, endPoint y: 94, distance: 46.1
click at [37, 94] on input "980 SW 50th Ter" at bounding box center [125, 94] width 191 height 17
type input "980 SW 50th Ter"
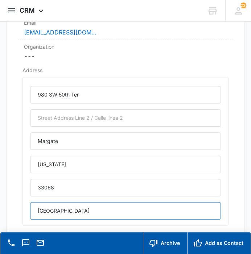
drag, startPoint x: 75, startPoint y: 207, endPoint x: 12, endPoint y: 209, distance: 63.2
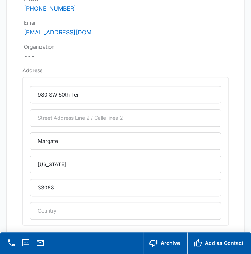
scroll to position [252, 0]
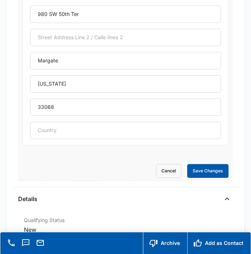
click at [214, 170] on button "Save Changes" at bounding box center [207, 171] width 41 height 14
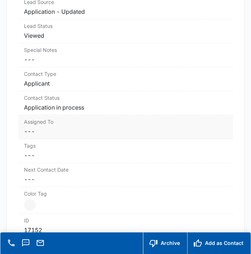
click at [79, 132] on dd "Cancel Save Changes ---" at bounding box center [125, 131] width 203 height 9
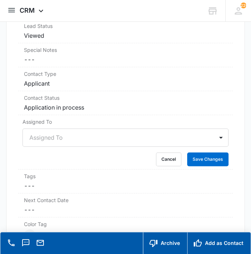
scroll to position [328, 0]
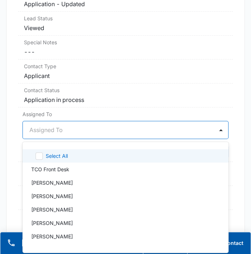
click at [65, 136] on div "Assigned To" at bounding box center [118, 129] width 191 height 17
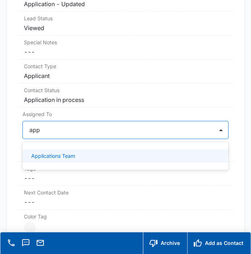
type input "appl"
click at [69, 152] on p "Applications Team" at bounding box center [53, 156] width 44 height 8
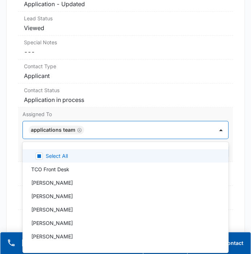
click at [223, 149] on div "Assigned To option Applications Team, selected. 47 results available. Use Up an…" at bounding box center [125, 134] width 214 height 54
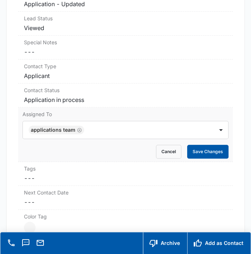
click at [216, 149] on button "Save Changes" at bounding box center [207, 152] width 41 height 14
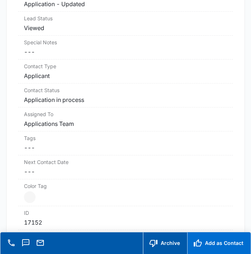
click at [216, 243] on button "Add as Contact" at bounding box center [219, 243] width 64 height 22
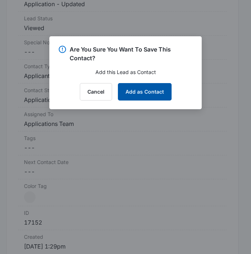
click at [159, 91] on button "Add as Contact" at bounding box center [145, 91] width 54 height 17
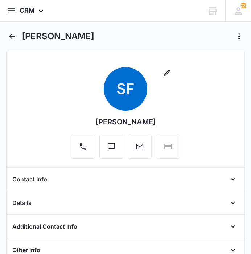
drag, startPoint x: 87, startPoint y: 34, endPoint x: 22, endPoint y: 30, distance: 64.7
click at [22, 30] on div "[PERSON_NAME]" at bounding box center [133, 36] width 223 height 12
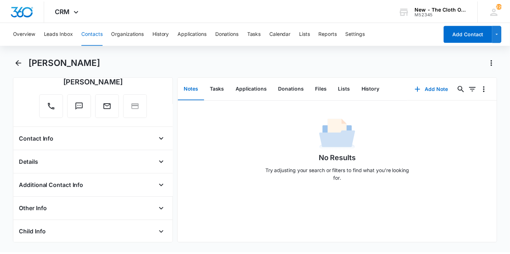
scroll to position [81, 0]
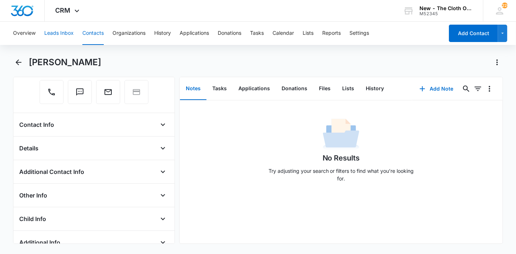
click at [60, 37] on button "Leads Inbox" at bounding box center [58, 33] width 29 height 23
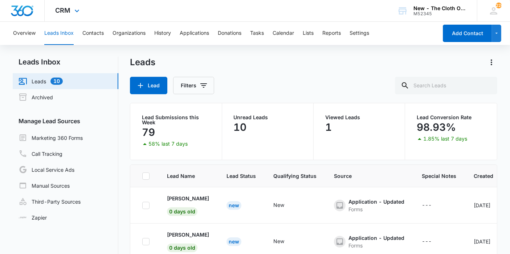
scroll to position [161, 0]
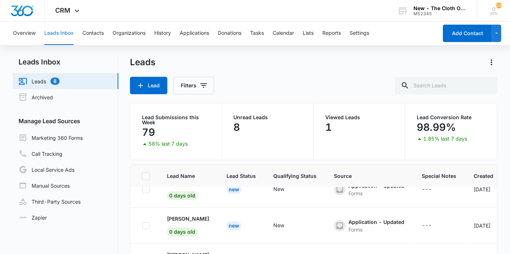
click at [66, 40] on button "Leads Inbox" at bounding box center [58, 33] width 29 height 23
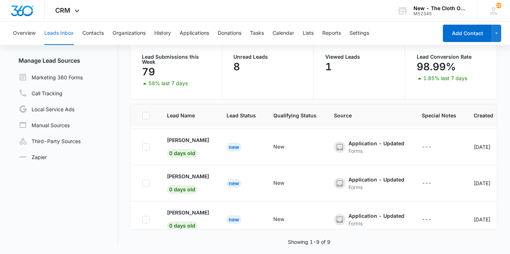
scroll to position [0, 0]
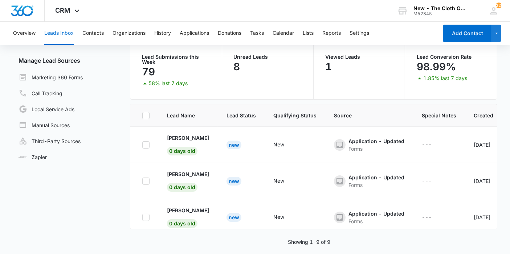
click at [53, 36] on button "Leads Inbox" at bounding box center [58, 33] width 29 height 23
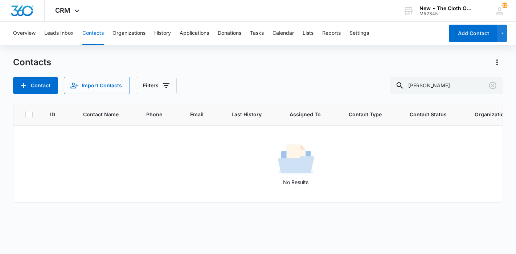
drag, startPoint x: 470, startPoint y: 85, endPoint x: 390, endPoint y: 85, distance: 79.9
click at [390, 85] on div "Contact Import Contacts Filters Nicoma Aranda" at bounding box center [258, 85] width 490 height 17
drag, startPoint x: 483, startPoint y: 85, endPoint x: 377, endPoint y: 87, distance: 105.6
click at [377, 87] on div "Contact Import Contacts Filters Katherine E Wilkerson" at bounding box center [258, 85] width 490 height 17
paste input "[PERSON_NAME]"
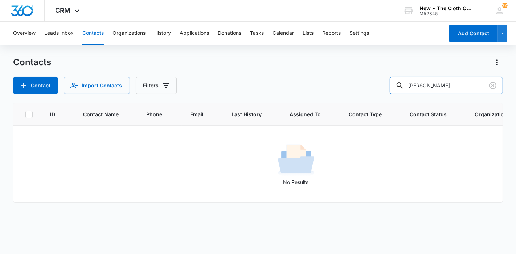
drag, startPoint x: 467, startPoint y: 87, endPoint x: 369, endPoint y: 88, distance: 98.0
click at [370, 88] on div "Contact Import Contacts Filters Roxana Palacios" at bounding box center [258, 85] width 490 height 17
paste input "[PERSON_NAME]"
type input "[PERSON_NAME]"
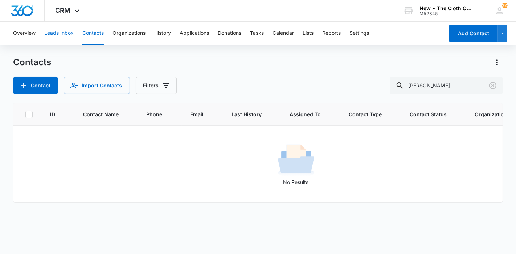
click at [65, 42] on button "Leads Inbox" at bounding box center [58, 33] width 29 height 23
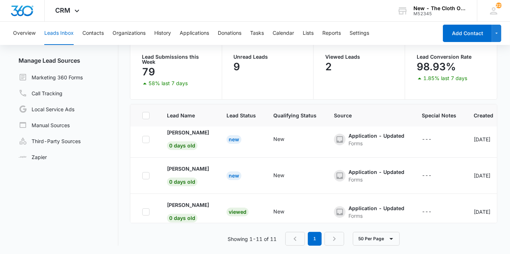
scroll to position [161, 0]
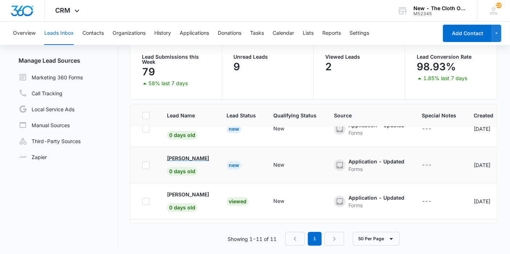
click at [189, 158] on p "[PERSON_NAME]" at bounding box center [188, 159] width 42 height 8
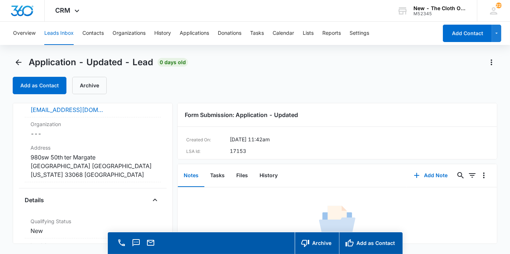
scroll to position [121, 0]
click at [234, 173] on button "Files" at bounding box center [241, 176] width 23 height 23
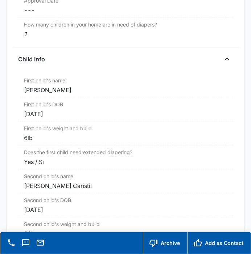
scroll to position [887, 0]
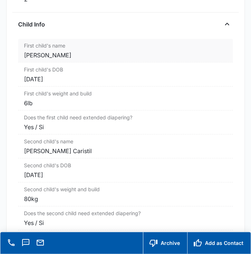
click at [70, 51] on div "[PERSON_NAME]" at bounding box center [125, 55] width 203 height 9
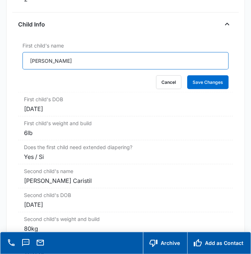
drag, startPoint x: 89, startPoint y: 50, endPoint x: 9, endPoint y: 52, distance: 79.9
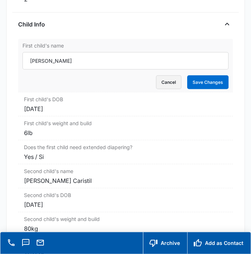
click at [167, 75] on button "Cancel" at bounding box center [168, 82] width 25 height 14
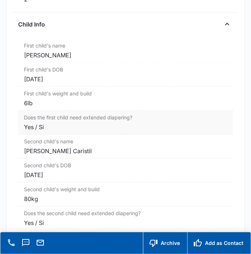
click at [48, 123] on div "Yes / Si" at bounding box center [125, 127] width 203 height 9
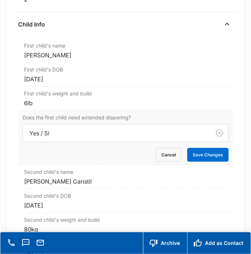
click at [56, 128] on div at bounding box center [115, 133] width 172 height 10
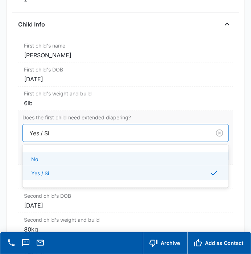
click at [54, 155] on div "No" at bounding box center [124, 159] width 187 height 8
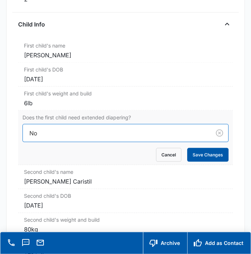
click at [191, 148] on button "Save Changes" at bounding box center [207, 155] width 41 height 14
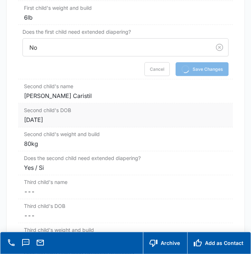
scroll to position [1008, 0]
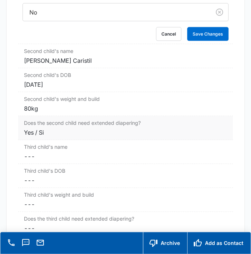
click at [61, 128] on div "Yes / Si" at bounding box center [125, 132] width 203 height 9
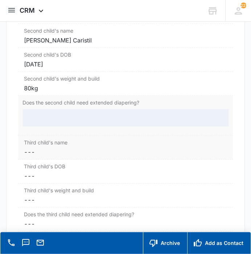
scroll to position [997, 0]
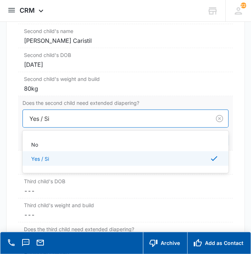
click at [57, 114] on div at bounding box center [115, 119] width 172 height 10
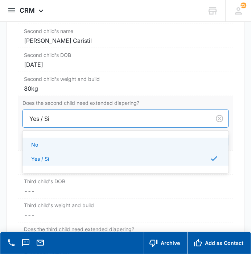
click at [58, 141] on div "No" at bounding box center [124, 145] width 187 height 8
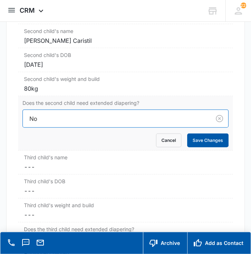
click at [195, 134] on button "Save Changes" at bounding box center [207, 141] width 41 height 14
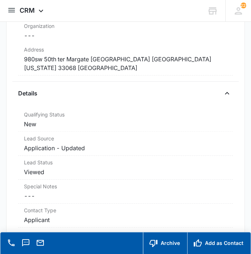
scroll to position [191, 0]
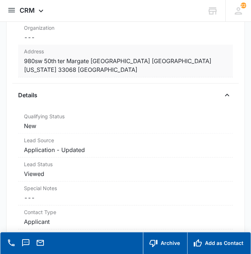
click at [110, 61] on dd "Cancel Save Changes 980sw 50th ter Margate [GEOGRAPHIC_DATA] [GEOGRAPHIC_DATA] …" at bounding box center [125, 65] width 203 height 17
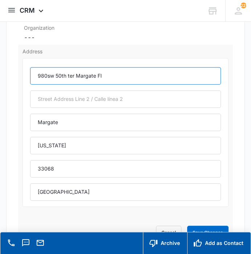
drag, startPoint x: 111, startPoint y: 69, endPoint x: 25, endPoint y: 68, distance: 85.7
click at [25, 68] on div "980sw 50th ter Margate [GEOGRAPHIC_DATA] [GEOGRAPHIC_DATA] [US_STATE] 33068 [GE…" at bounding box center [126, 132] width 206 height 149
paste input "SW 50th Ter"
type input "980 SW 50th Ter"
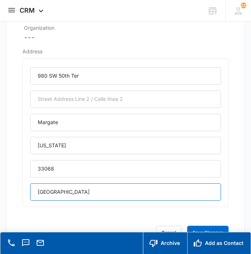
drag, startPoint x: 92, startPoint y: 196, endPoint x: 6, endPoint y: 193, distance: 85.7
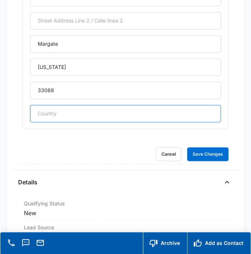
scroll to position [271, 0]
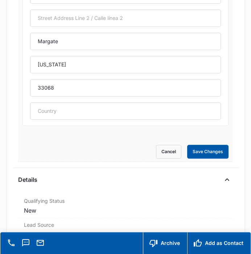
click at [207, 149] on button "Save Changes" at bounding box center [207, 152] width 41 height 14
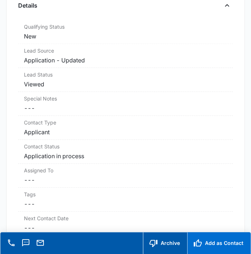
click at [212, 242] on button "Add as Contact" at bounding box center [219, 243] width 64 height 22
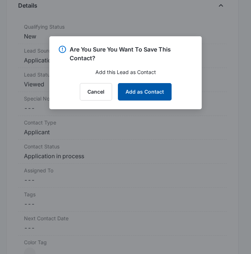
click at [143, 86] on button "Add as Contact" at bounding box center [145, 91] width 54 height 17
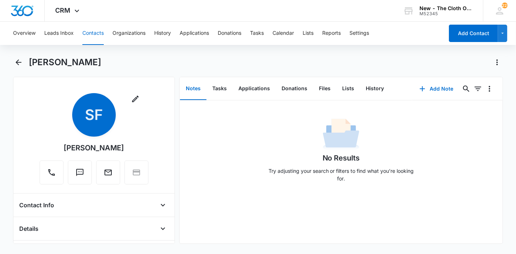
click at [99, 33] on button "Contacts" at bounding box center [92, 33] width 21 height 23
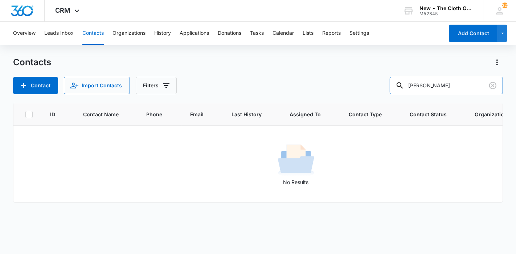
drag, startPoint x: 469, startPoint y: 89, endPoint x: 389, endPoint y: 87, distance: 79.9
click at [389, 87] on div "Contact Import Contacts Filters Kathleen Duran" at bounding box center [258, 85] width 490 height 17
paste input "[PERSON_NAME]"
type input "[PERSON_NAME]"
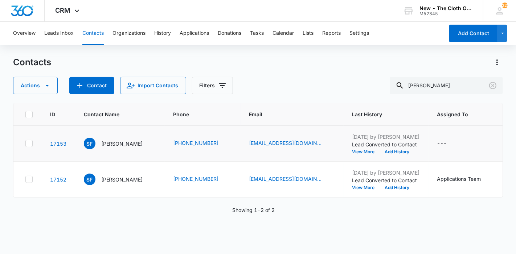
click at [26, 147] on icon at bounding box center [29, 143] width 7 height 7
click at [25, 144] on input "checkbox" at bounding box center [25, 144] width 0 height 0
checkbox input "true"
click at [30, 183] on icon at bounding box center [29, 179] width 7 height 7
click at [25, 180] on input "checkbox" at bounding box center [25, 180] width 0 height 0
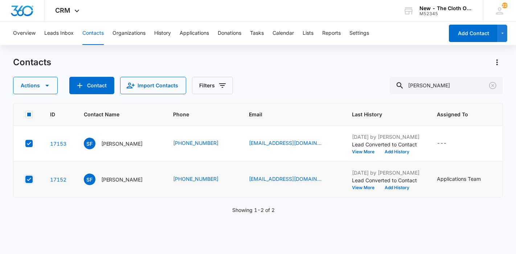
checkbox input "true"
click at [38, 91] on button "Actions" at bounding box center [35, 85] width 45 height 17
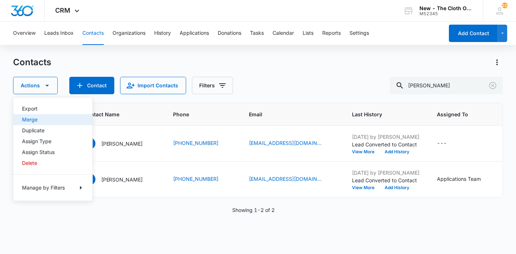
click at [35, 119] on div "Merge" at bounding box center [48, 119] width 53 height 5
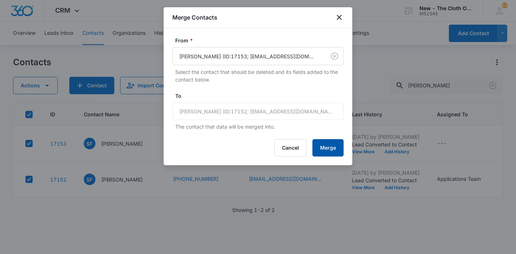
click at [327, 147] on button "Merge" at bounding box center [327, 147] width 31 height 17
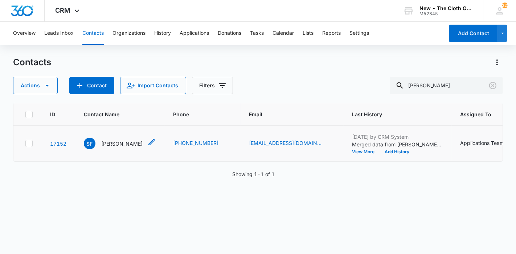
click at [112, 148] on p "[PERSON_NAME]" at bounding box center [122, 144] width 42 height 8
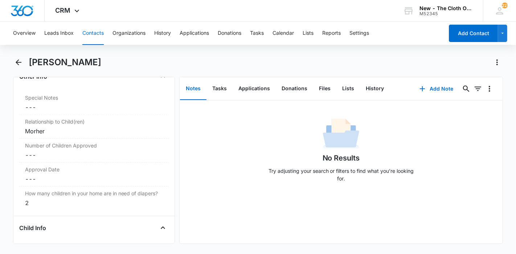
scroll to position [726, 0]
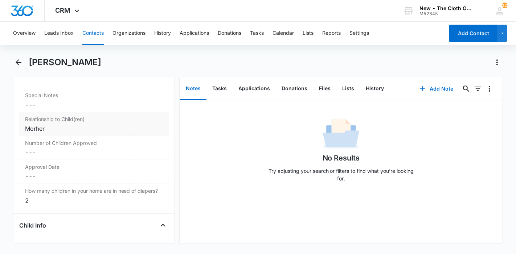
click at [90, 130] on div "Morher" at bounding box center [94, 128] width 138 height 9
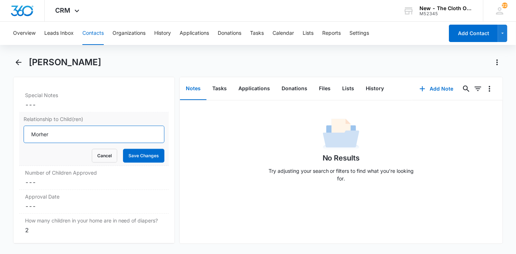
drag, startPoint x: 66, startPoint y: 130, endPoint x: 38, endPoint y: 130, distance: 27.6
click at [38, 130] on input "Morher" at bounding box center [94, 134] width 141 height 17
type input "Mother"
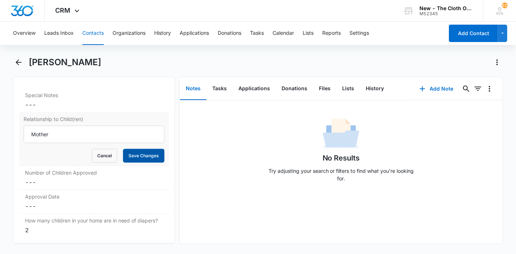
click at [128, 154] on button "Save Changes" at bounding box center [143, 156] width 41 height 14
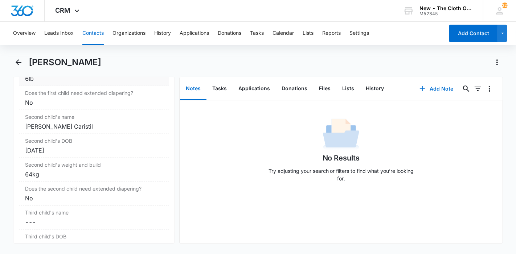
scroll to position [938, 0]
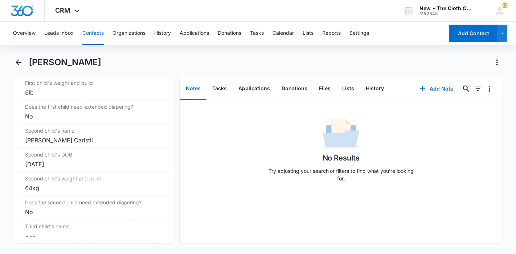
drag, startPoint x: 95, startPoint y: 64, endPoint x: 30, endPoint y: 64, distance: 65.7
click at [30, 64] on div "[PERSON_NAME]" at bounding box center [266, 63] width 475 height 12
copy h1 "[PERSON_NAME]"
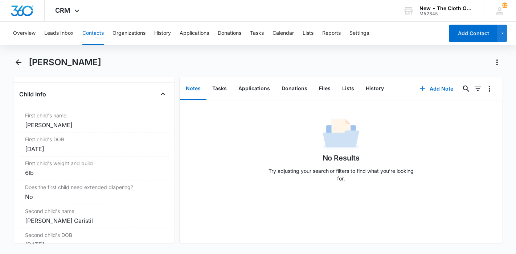
scroll to position [898, 0]
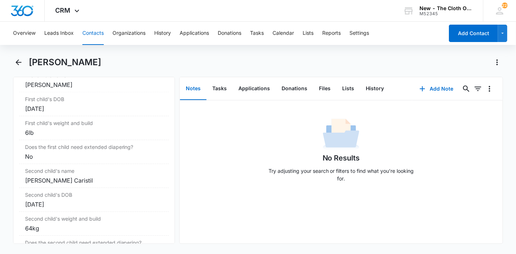
copy h1 "[PERSON_NAME]"
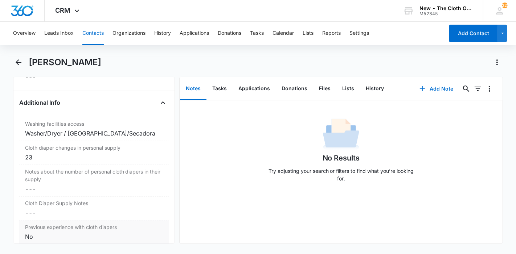
scroll to position [1220, 0]
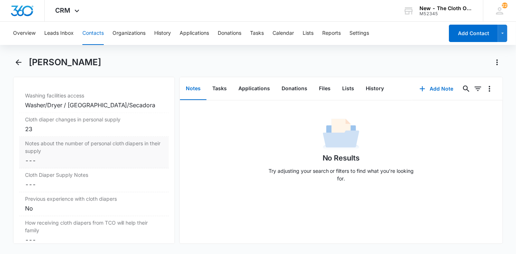
click at [95, 161] on dd "Cancel Save Changes ---" at bounding box center [94, 161] width 138 height 9
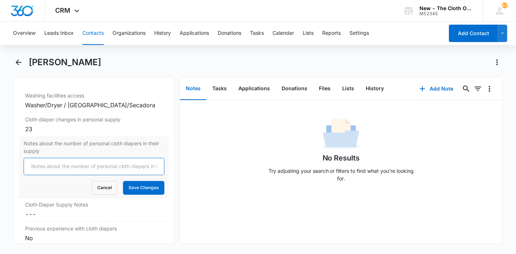
click at [92, 168] on input "Notes about the number of personal cloth diapers in their supply" at bounding box center [94, 166] width 141 height 17
type input "s"
type input "Submitted 2 applications, one said 23 and the other said 0. will clarify."
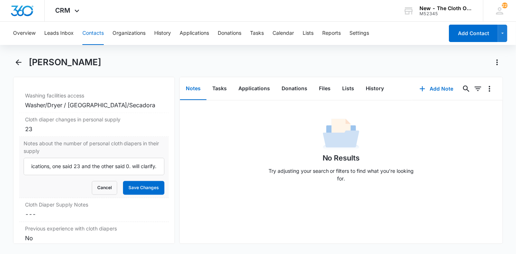
click at [128, 199] on div "Notes about the number of personal cloth diapers in their supply Submitted 2 ap…" at bounding box center [94, 167] width 150 height 61
click at [128, 195] on button "Save Changes" at bounding box center [143, 188] width 41 height 14
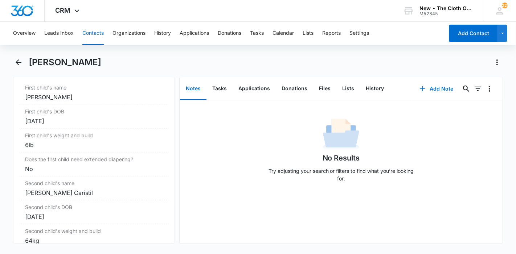
scroll to position [898, 0]
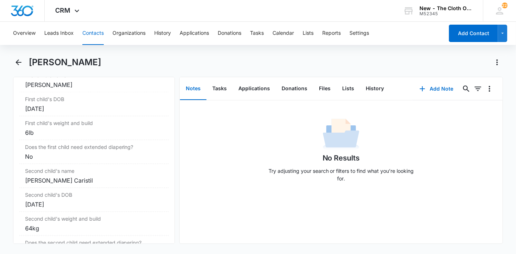
drag, startPoint x: 94, startPoint y: 61, endPoint x: 29, endPoint y: 57, distance: 65.4
click at [29, 57] on div "[PERSON_NAME]" at bounding box center [266, 63] width 475 height 12
copy h1 "[PERSON_NAME]"
click at [254, 91] on button "Applications" at bounding box center [254, 89] width 43 height 23
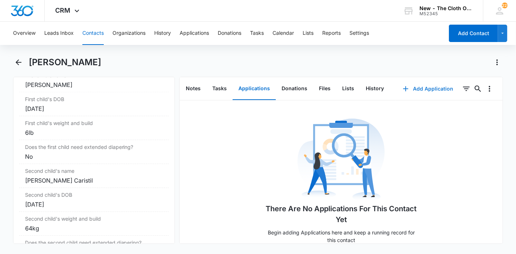
click at [416, 86] on button "Add Application" at bounding box center [428, 88] width 65 height 17
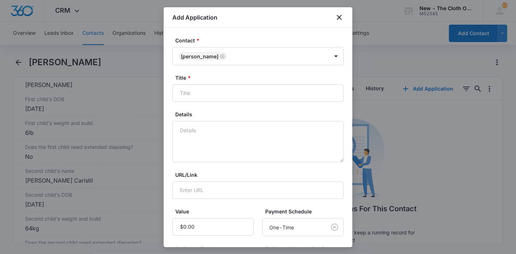
click at [222, 80] on label "Title *" at bounding box center [260, 78] width 171 height 8
click at [222, 85] on input "Title *" at bounding box center [257, 93] width 171 height 17
paste input "[PERSON_NAME]"
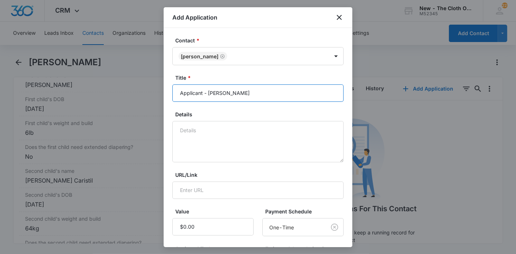
type input "Applicant - Simon Francita"
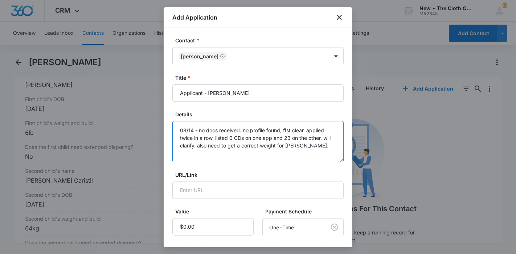
scroll to position [103, 0]
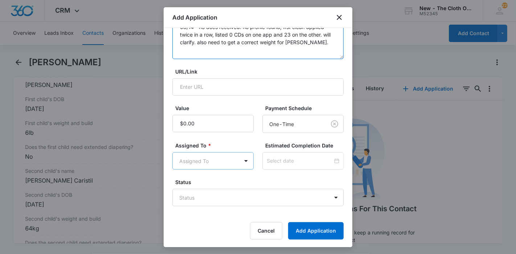
type textarea "08/14 - no docs received. no profile found, ffst clear. applied twice in a row,…"
click at [197, 153] on body "CRM Apps Reputation Forms CRM Email Ads Intelligence Brand Settings New - The C…" at bounding box center [258, 127] width 516 height 254
type input "app"
click at [207, 180] on div "Applications Team" at bounding box center [211, 185] width 78 height 13
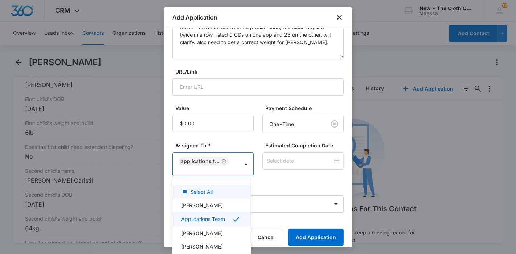
click at [287, 172] on div at bounding box center [258, 127] width 516 height 254
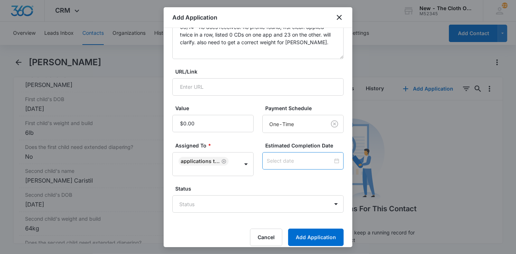
click at [291, 164] on div at bounding box center [302, 160] width 81 height 17
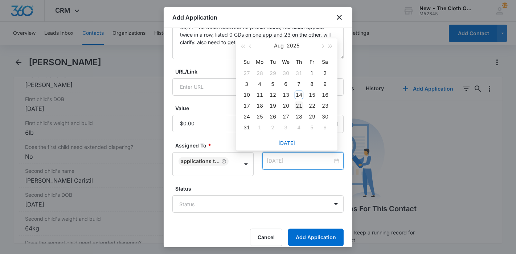
type input "[DATE]"
click at [300, 106] on div "21" at bounding box center [299, 106] width 9 height 9
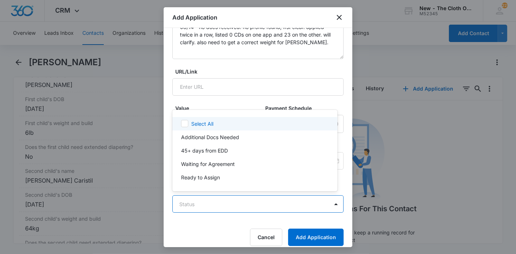
click at [274, 203] on body "CRM Apps Reputation Forms CRM Email Ads Intelligence Brand Settings New - The C…" at bounding box center [258, 127] width 516 height 254
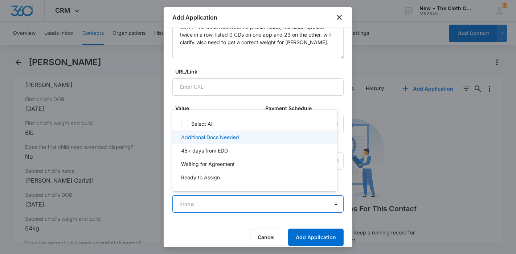
click at [246, 138] on div "Additional Docs Needed" at bounding box center [254, 138] width 146 height 8
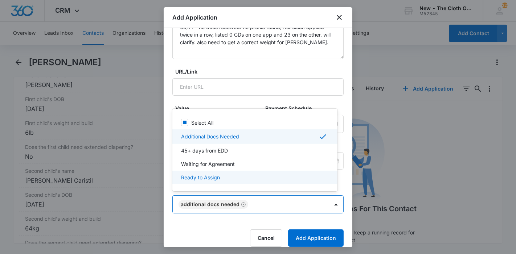
click at [309, 238] on div at bounding box center [258, 127] width 516 height 254
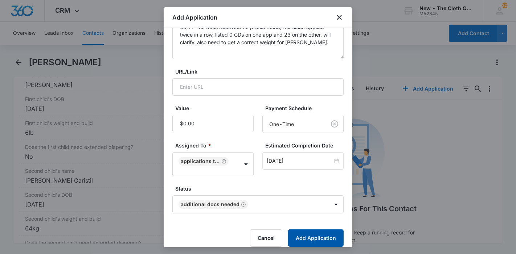
click at [309, 238] on button "Add Application" at bounding box center [316, 238] width 56 height 17
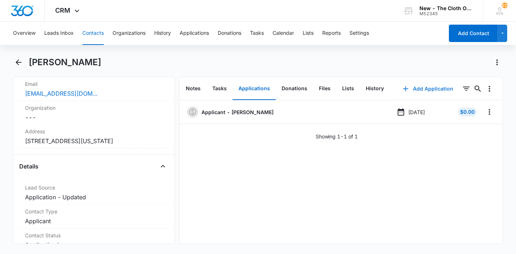
scroll to position [172, 0]
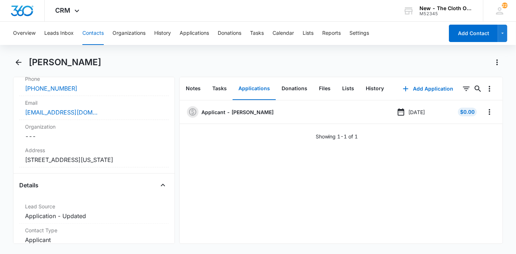
drag, startPoint x: 101, startPoint y: 59, endPoint x: 31, endPoint y: 59, distance: 70.4
click at [31, 59] on div "[PERSON_NAME]" at bounding box center [266, 63] width 475 height 12
copy h1 "[PERSON_NAME]"
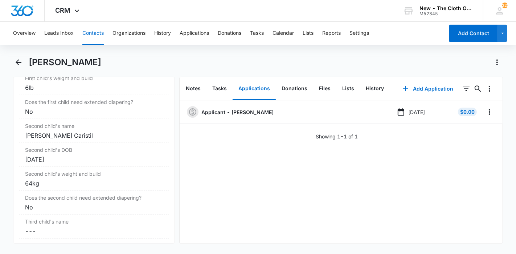
scroll to position [978, 0]
